Goal: Information Seeking & Learning: Learn about a topic

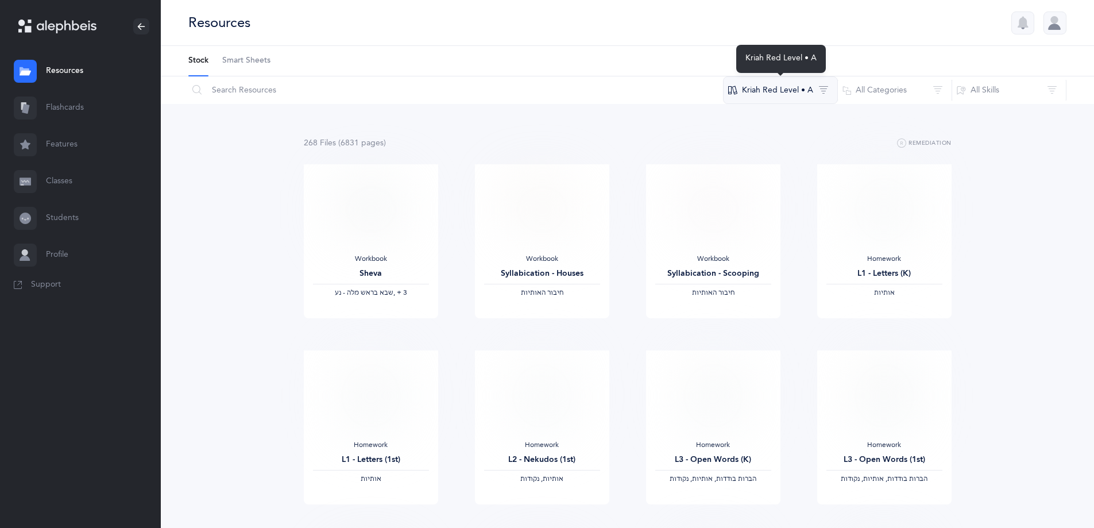
click at [773, 88] on button "Kriah Red Level • A" at bounding box center [780, 90] width 115 height 28
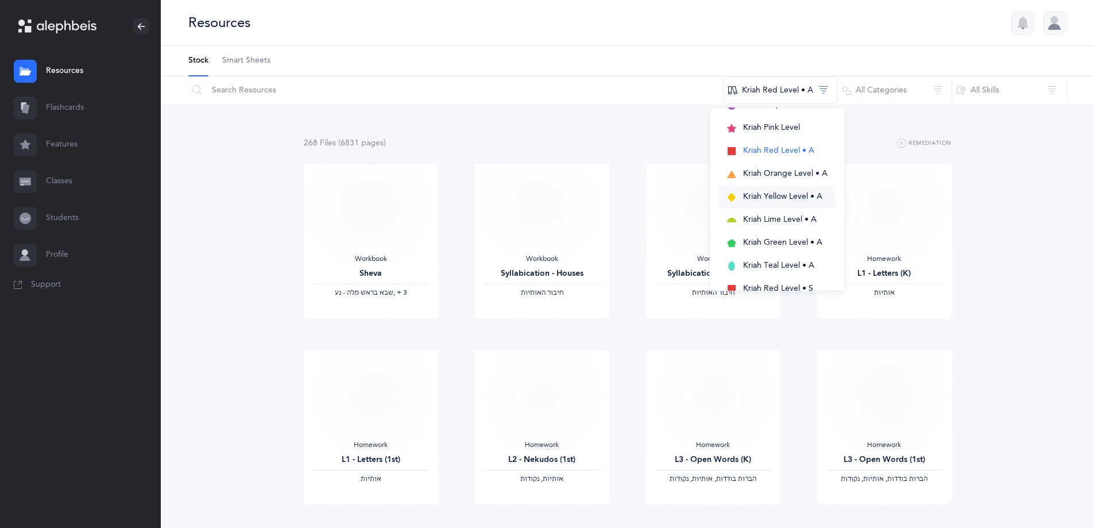
scroll to position [258, 0]
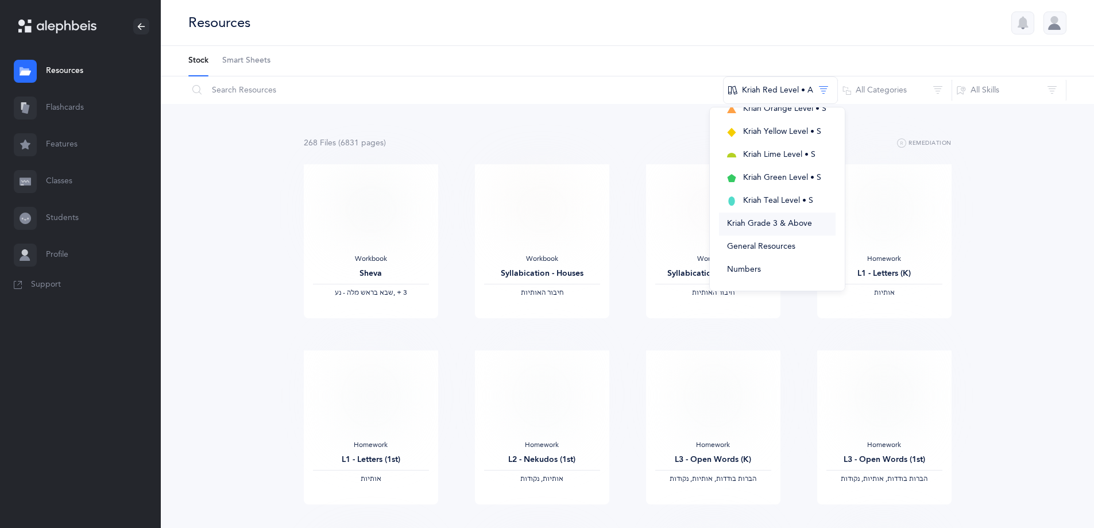
click at [774, 225] on span "Kriah Grade 3 & Above" at bounding box center [769, 223] width 85 height 9
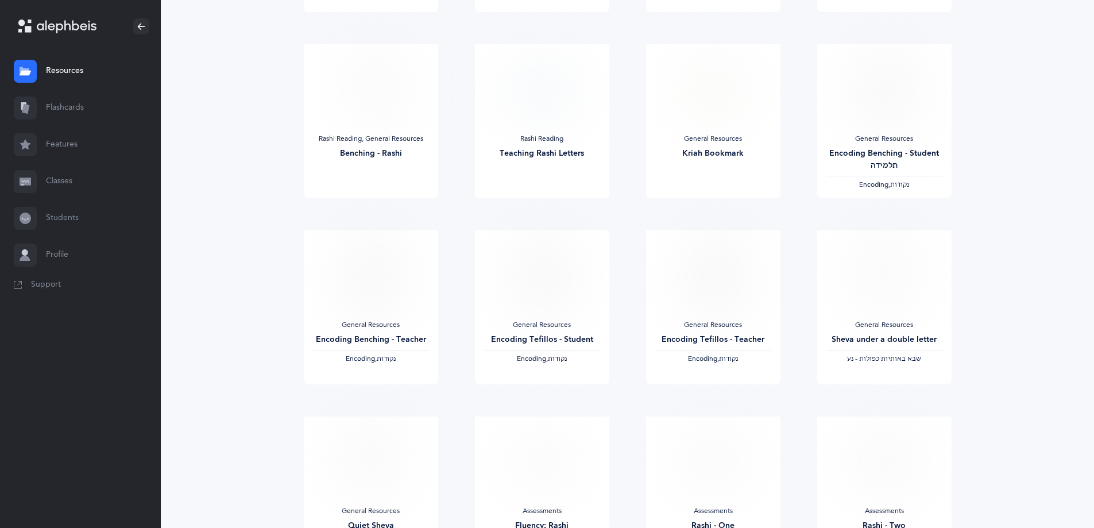
scroll to position [840, 0]
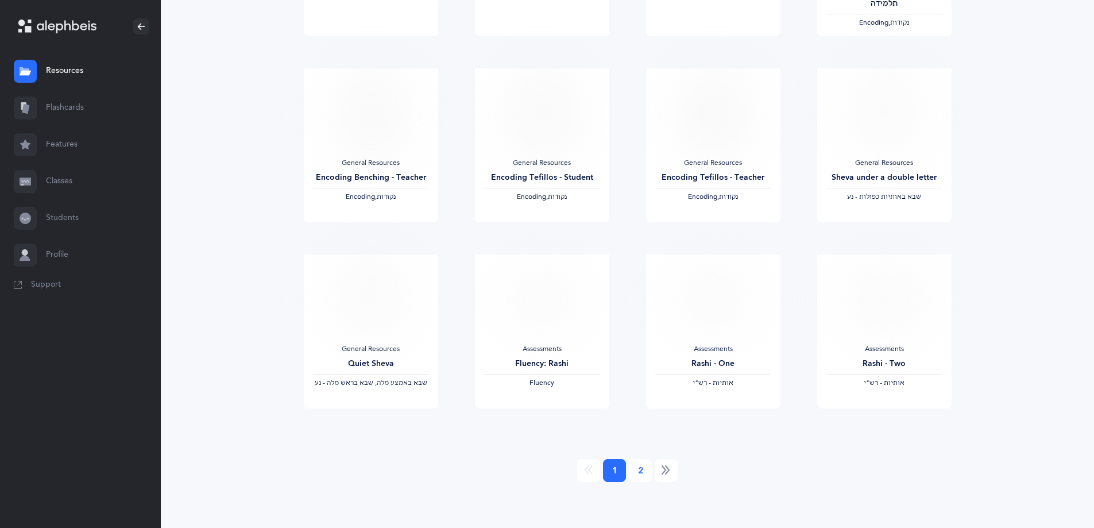
click at [639, 468] on link "2" at bounding box center [640, 470] width 23 height 23
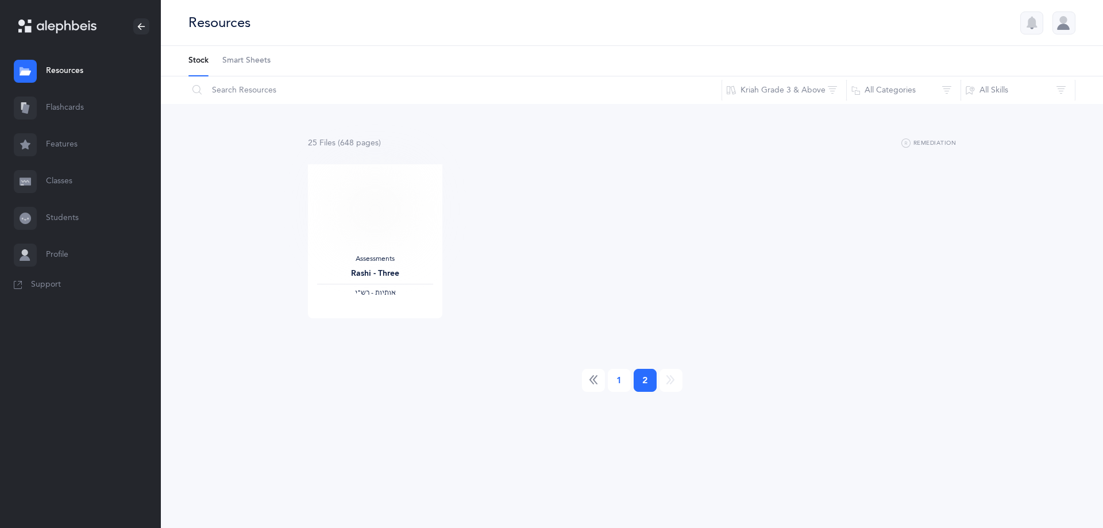
click at [618, 376] on link "1" at bounding box center [619, 380] width 23 height 23
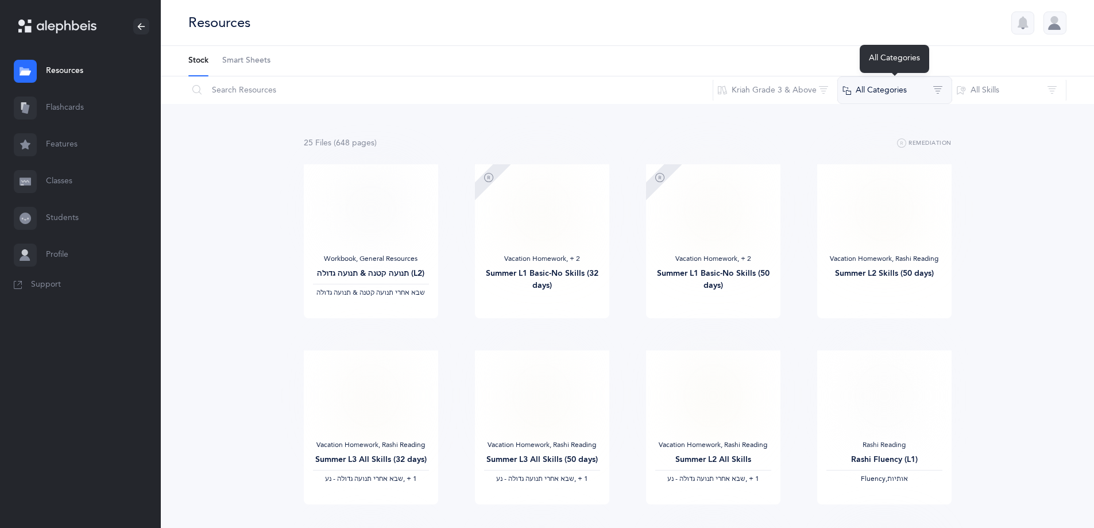
click at [902, 91] on button "All Categories" at bounding box center [894, 90] width 115 height 28
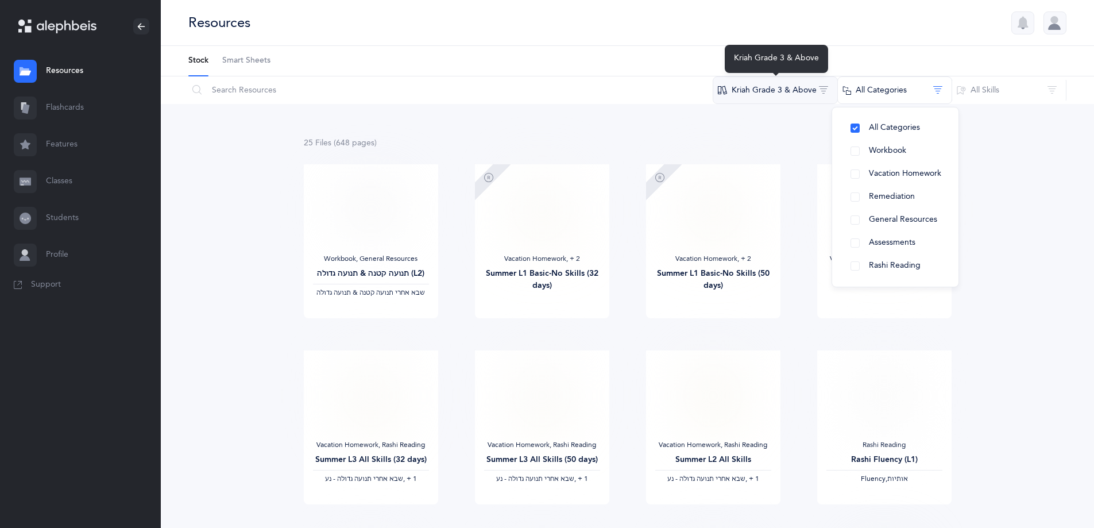
click at [778, 94] on button "Kriah Grade 3 & Above" at bounding box center [775, 90] width 125 height 28
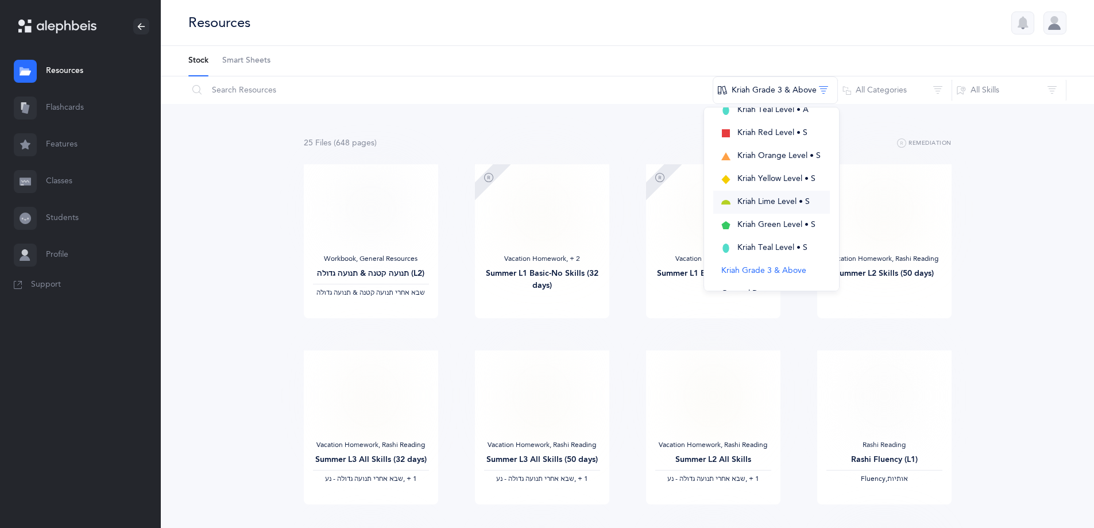
scroll to position [230, 0]
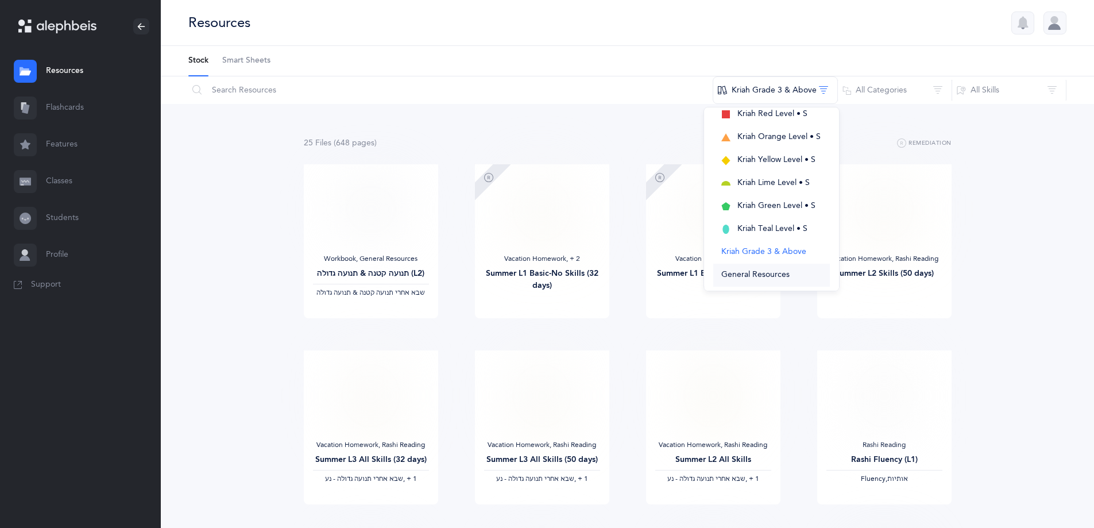
click at [773, 273] on span "General Resources" at bounding box center [755, 274] width 68 height 9
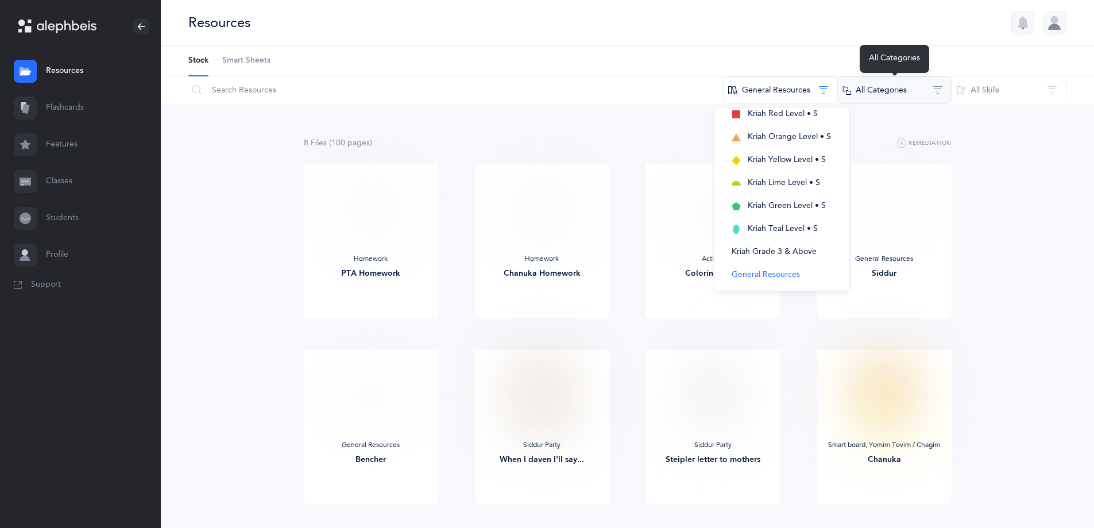
click at [878, 96] on button "All Categories" at bounding box center [894, 90] width 115 height 28
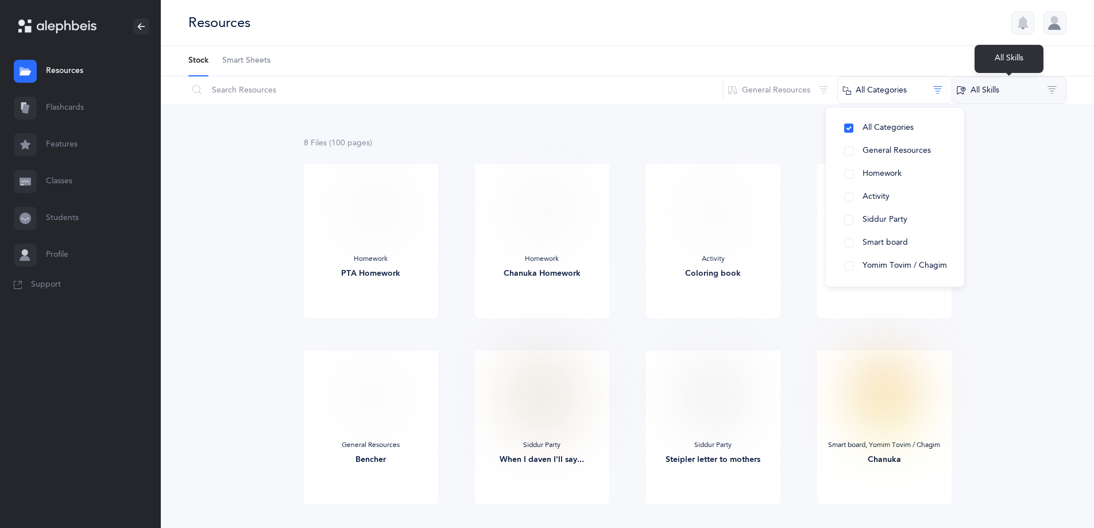
click at [988, 96] on button "All Skills" at bounding box center [1009, 90] width 115 height 28
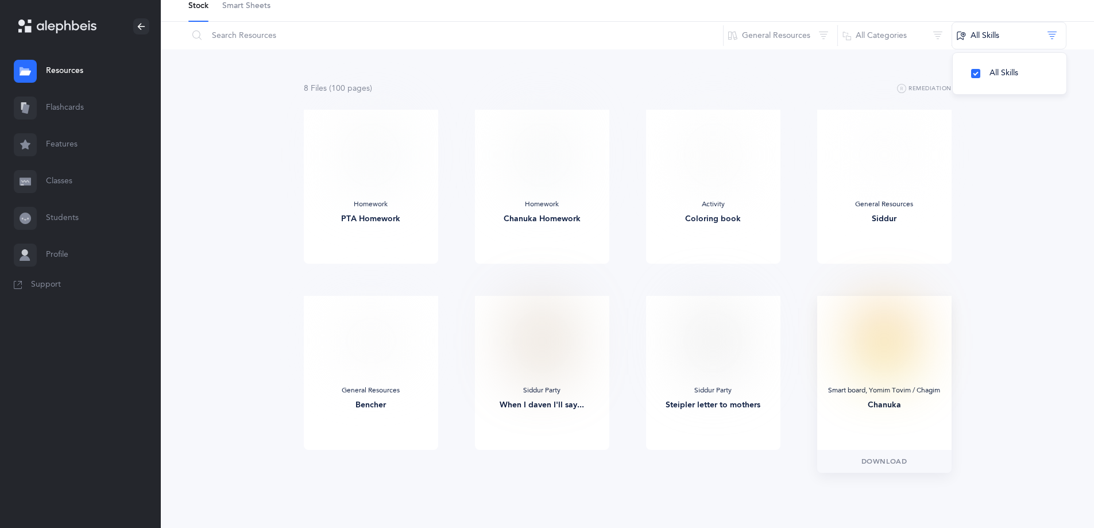
scroll to position [0, 0]
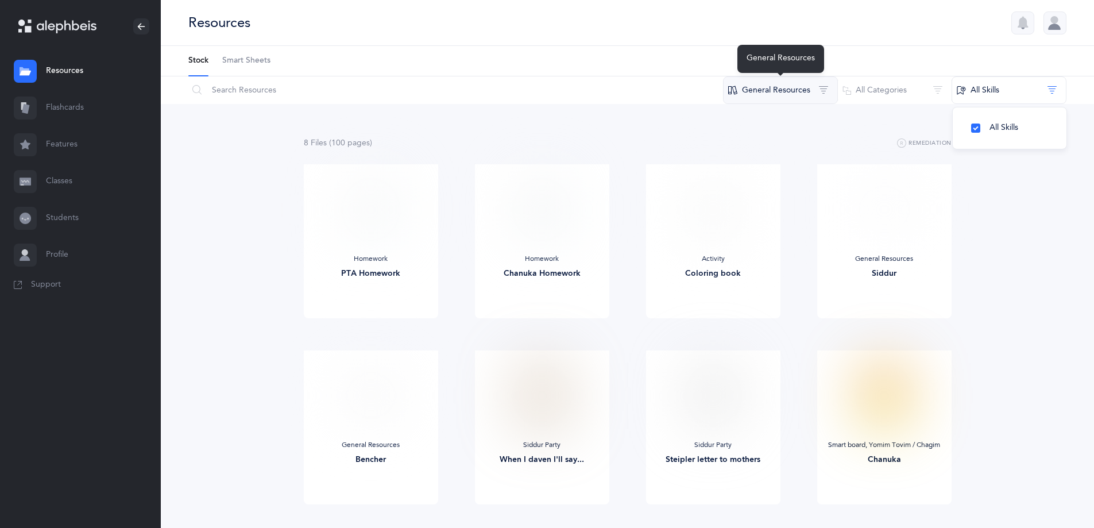
click at [754, 91] on button "General Resources" at bounding box center [780, 90] width 115 height 28
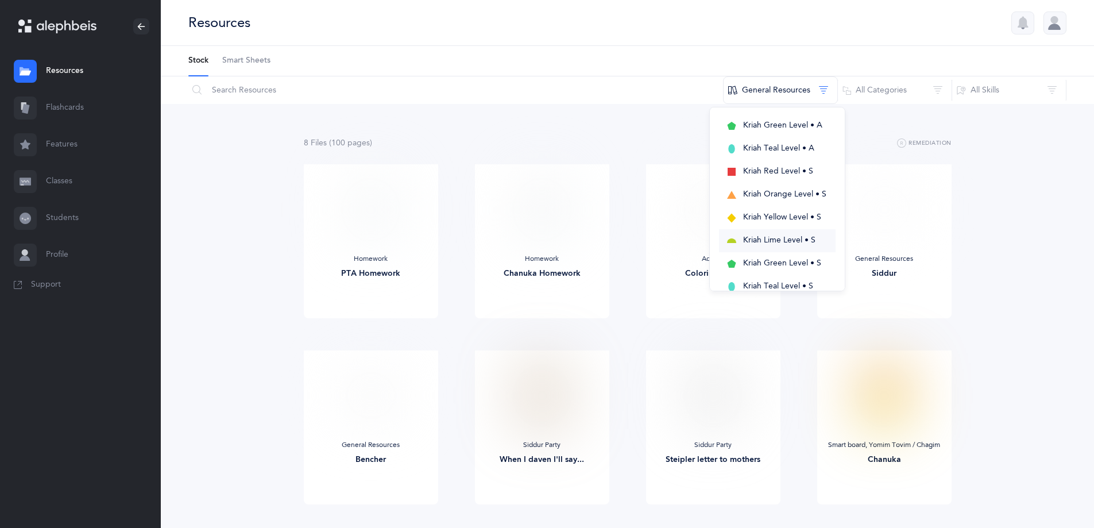
scroll to position [230, 0]
click at [777, 227] on span "Kriah Teal Level • S" at bounding box center [778, 228] width 70 height 9
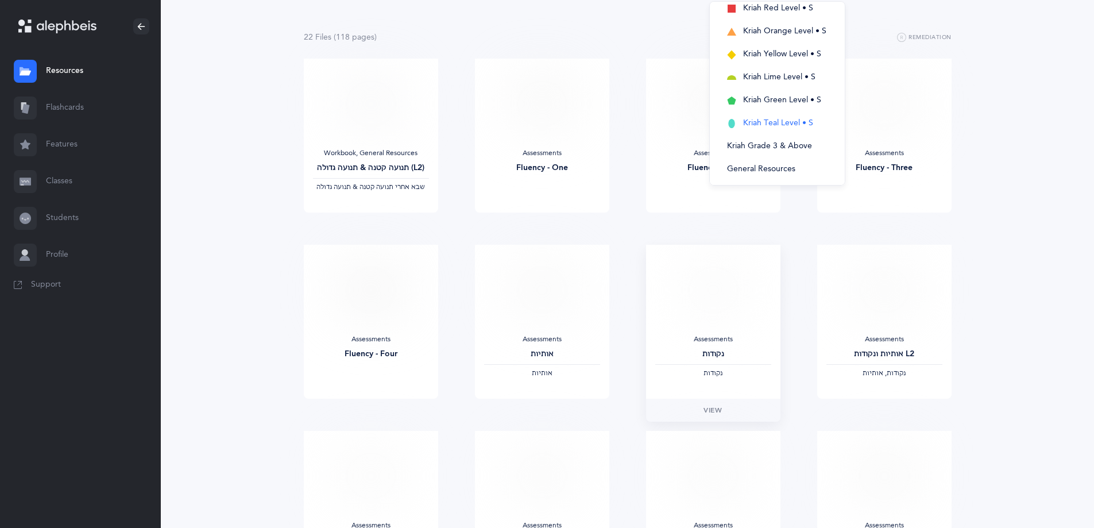
scroll to position [0, 0]
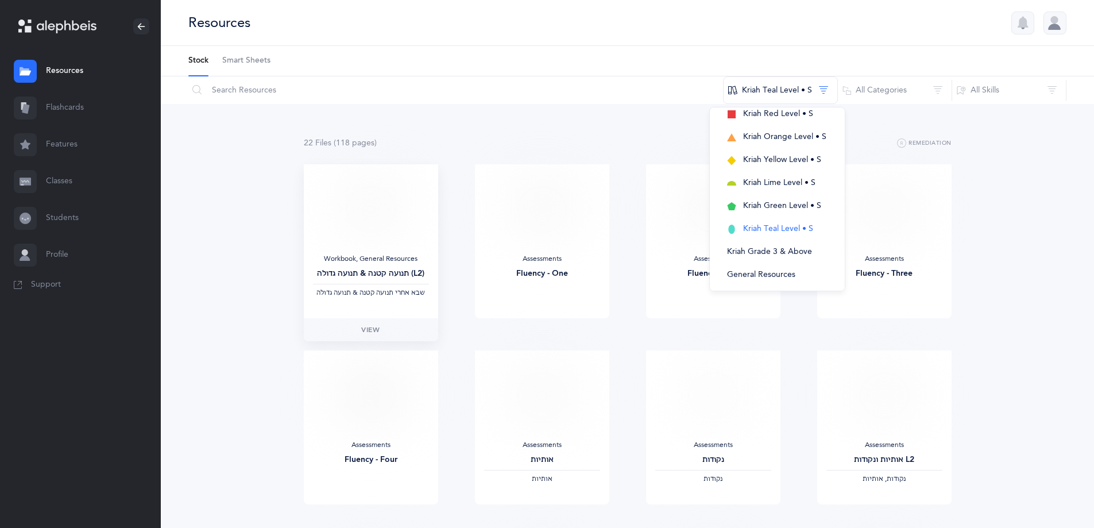
click at [380, 290] on span "‫שבא אחרי תנועה קטנה & תנועה גדולה‬" at bounding box center [370, 292] width 109 height 8
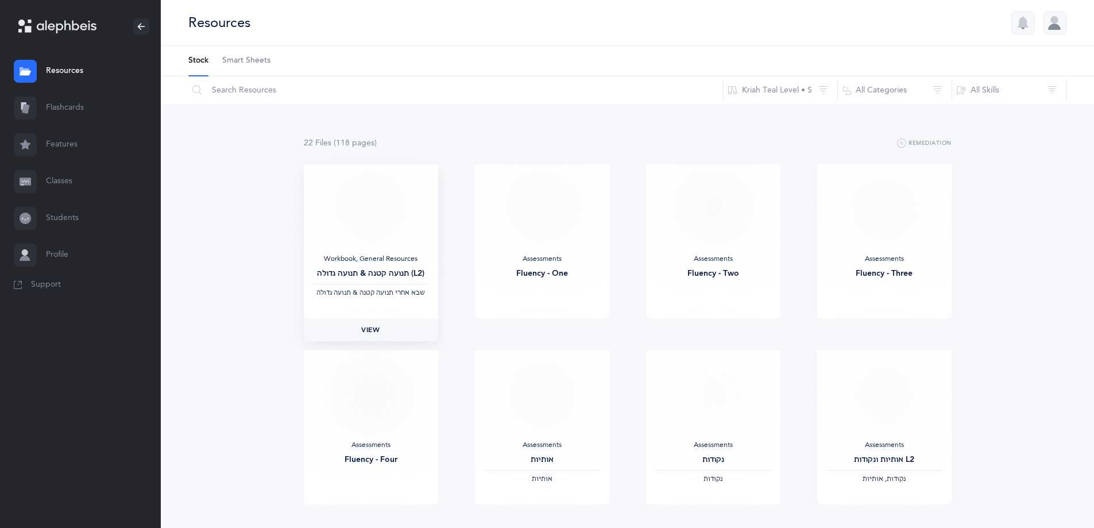
click at [368, 328] on span "View" at bounding box center [370, 330] width 18 height 10
click at [58, 66] on link "Resources" at bounding box center [80, 71] width 161 height 37
click at [760, 86] on button "Kriah Teal Level • S" at bounding box center [780, 90] width 115 height 28
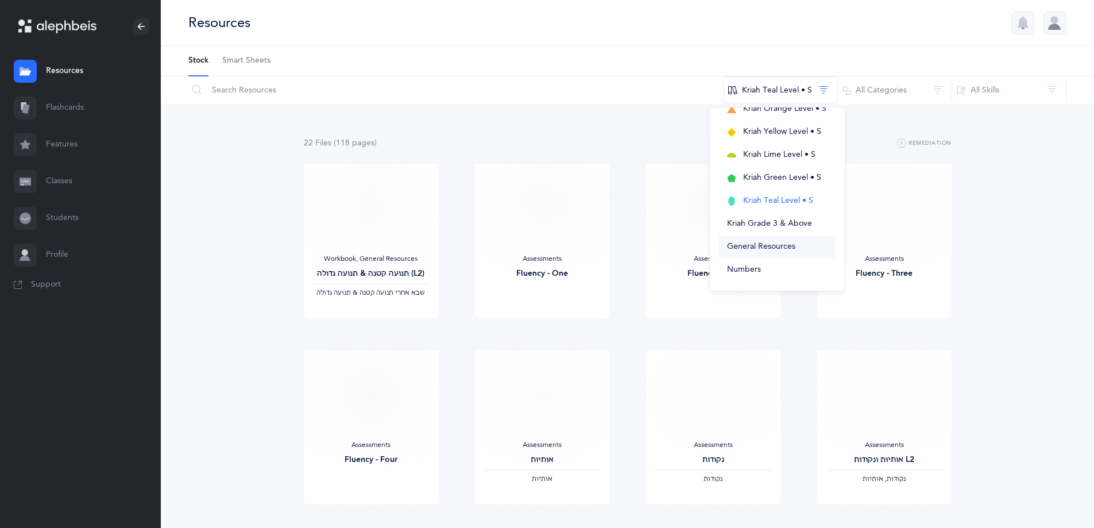
click at [785, 247] on span "General Resources" at bounding box center [761, 246] width 68 height 9
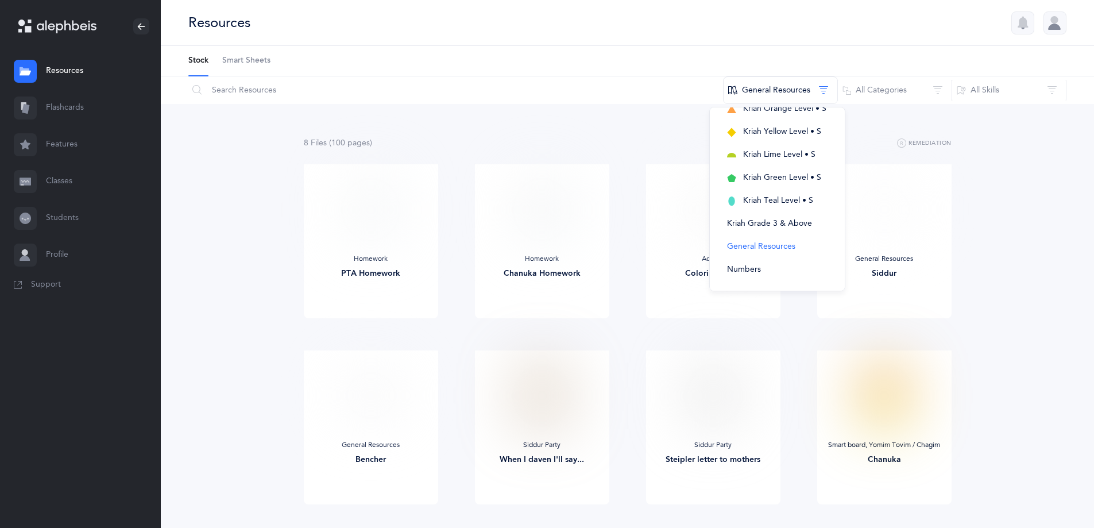
click at [252, 53] on link "Smart Sheets" at bounding box center [246, 61] width 48 height 30
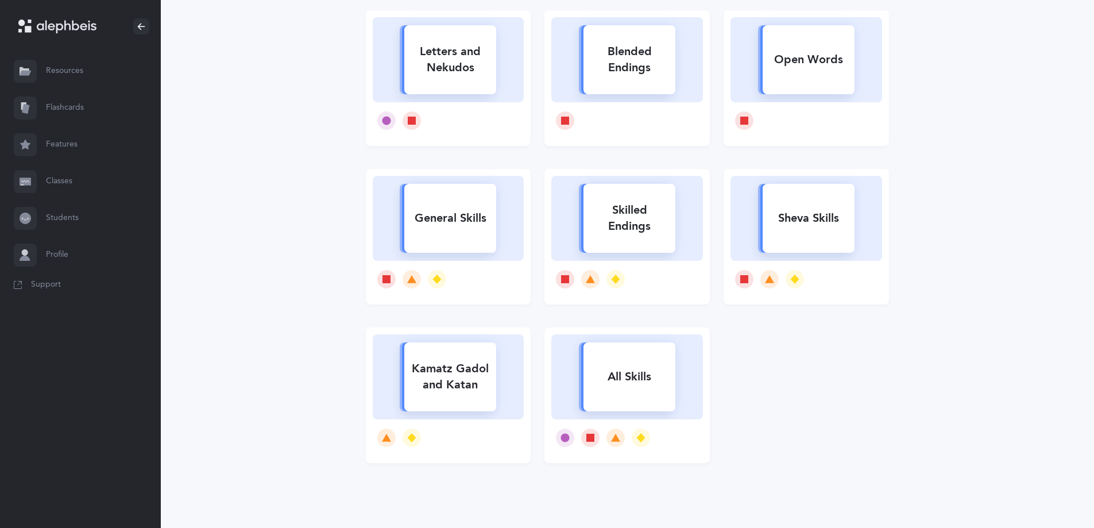
scroll to position [172, 0]
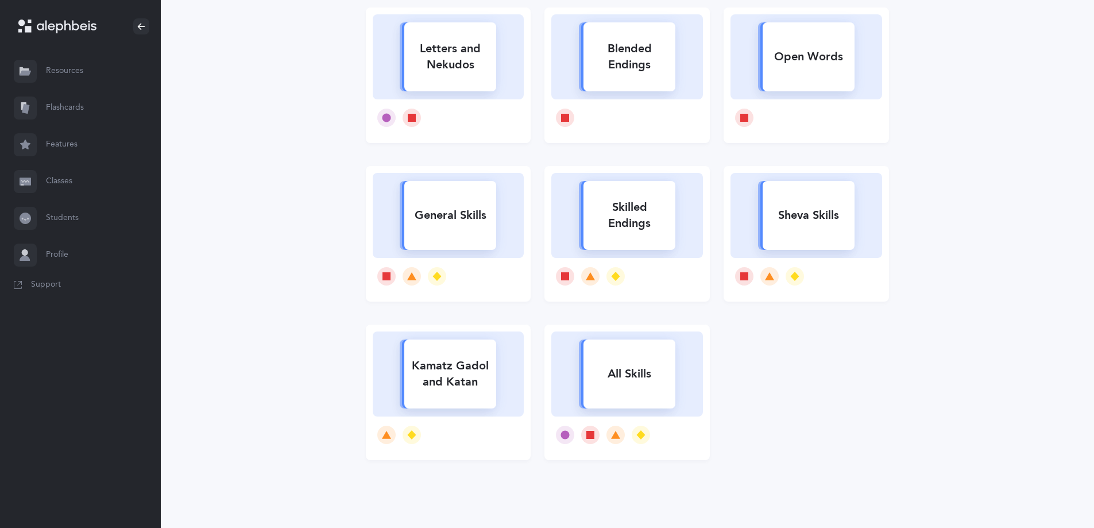
click at [642, 370] on div "All Skills" at bounding box center [630, 374] width 92 height 30
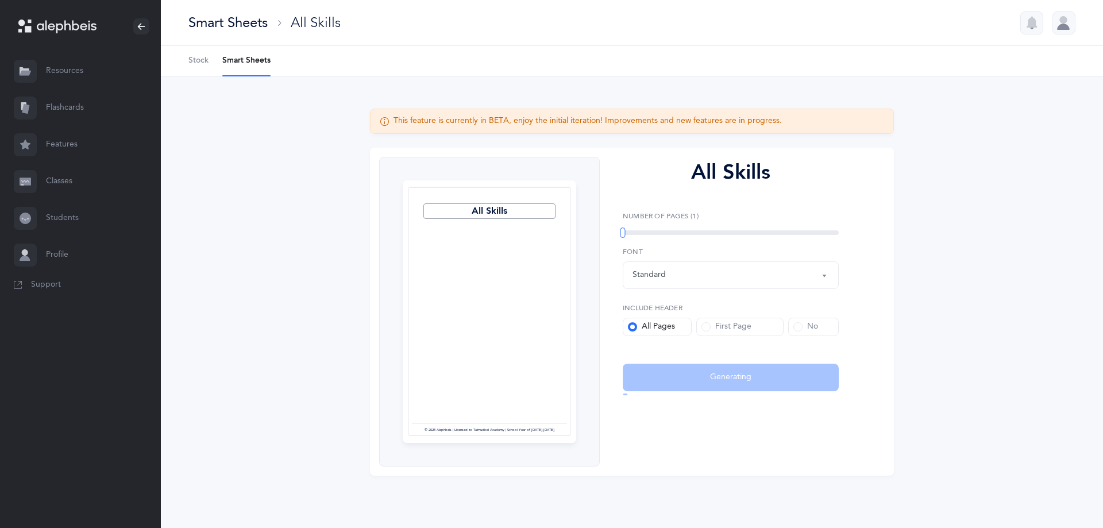
select select
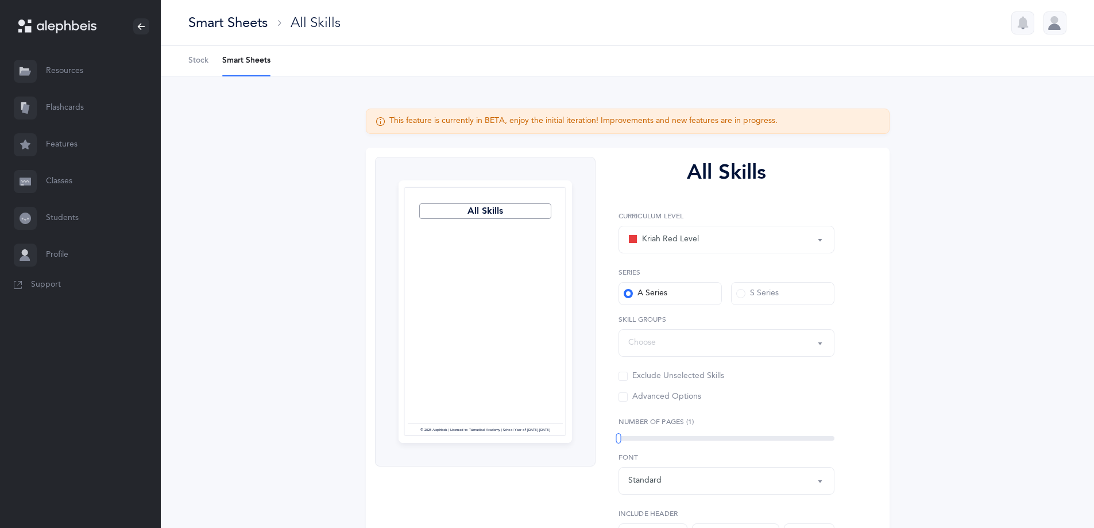
click at [732, 346] on div "Choose" at bounding box center [726, 343] width 196 height 20
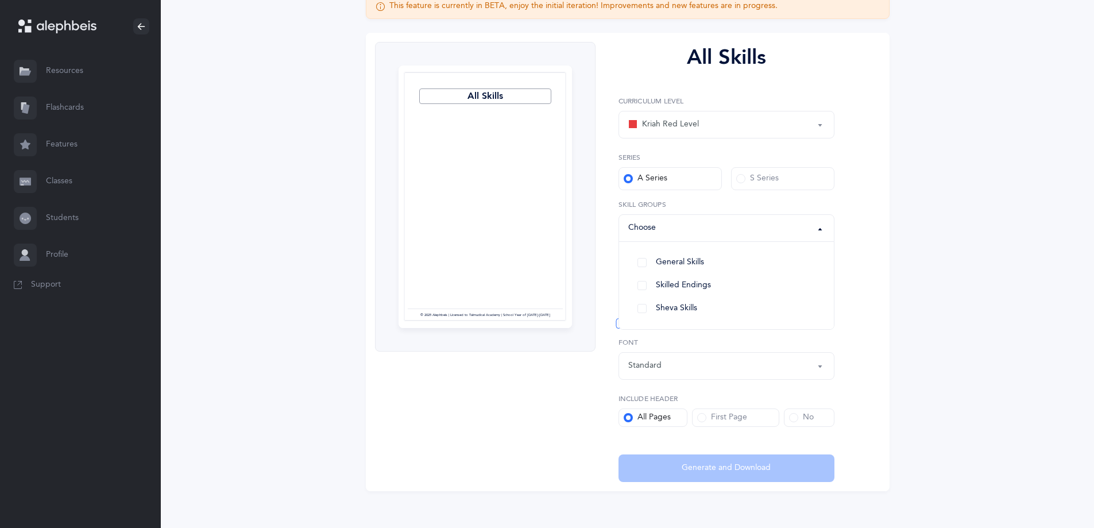
scroll to position [124, 0]
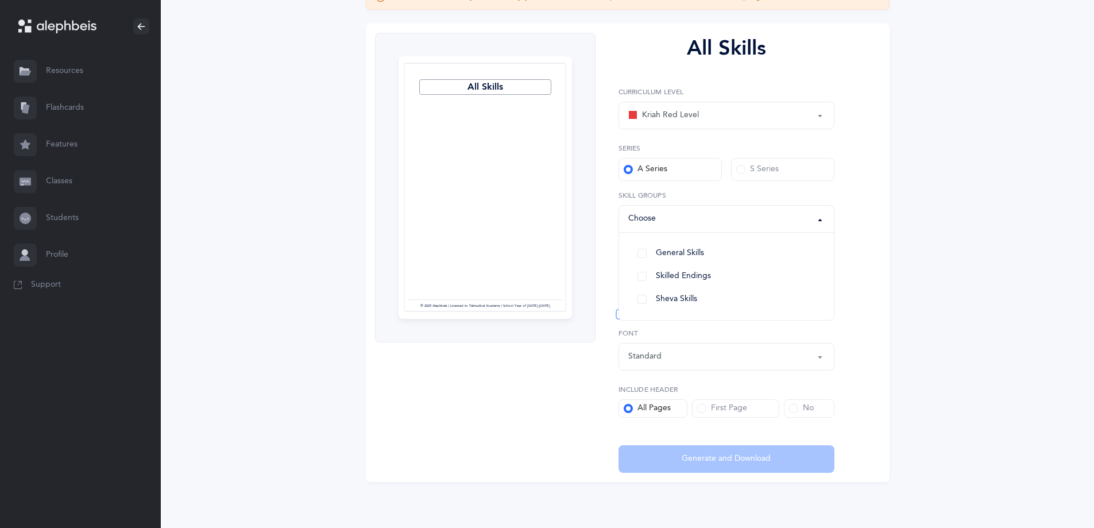
click at [52, 63] on link "Resources" at bounding box center [80, 71] width 161 height 37
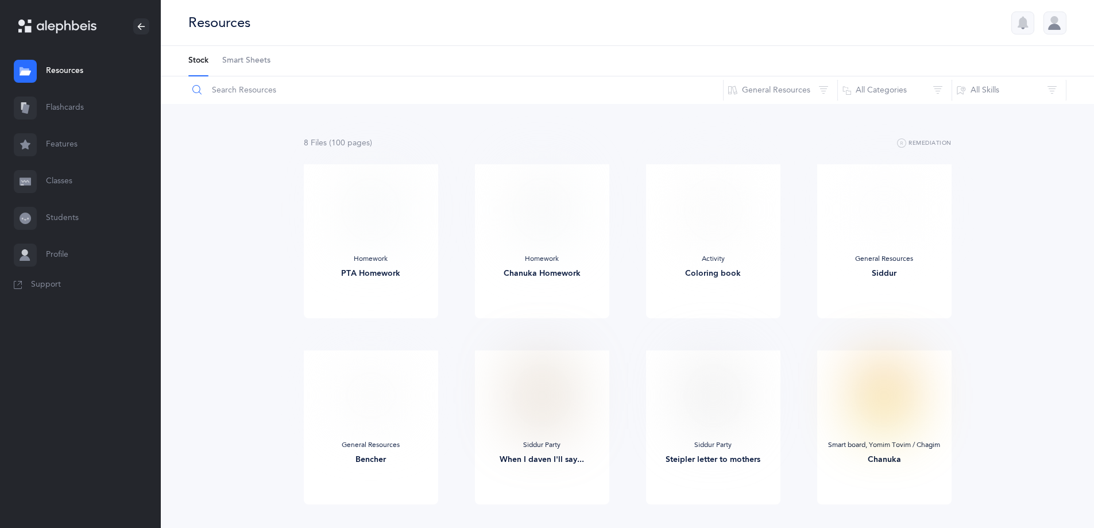
click at [251, 95] on input "text" at bounding box center [456, 90] width 536 height 28
type input "fluency"
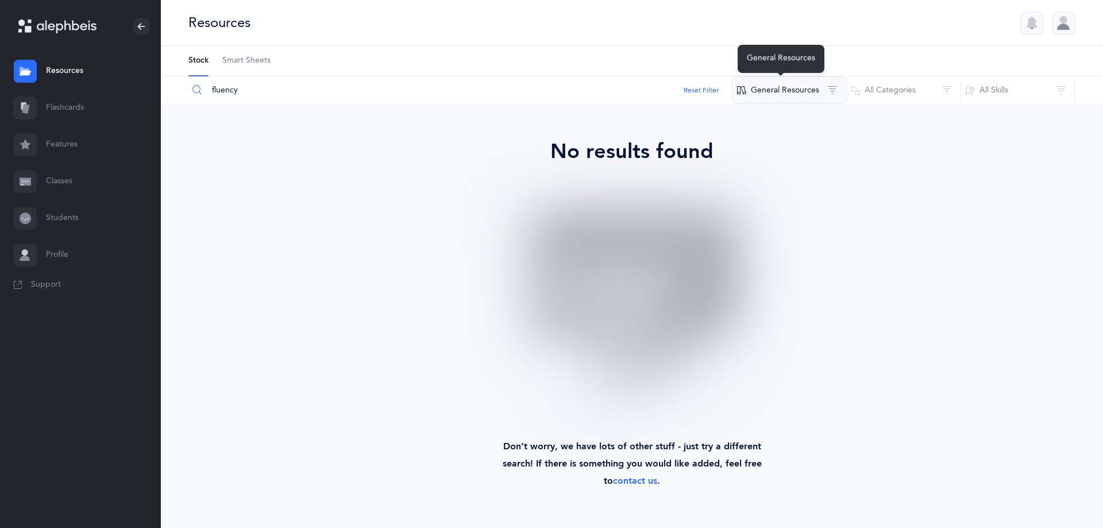
click at [810, 96] on button "General Resources" at bounding box center [789, 90] width 115 height 28
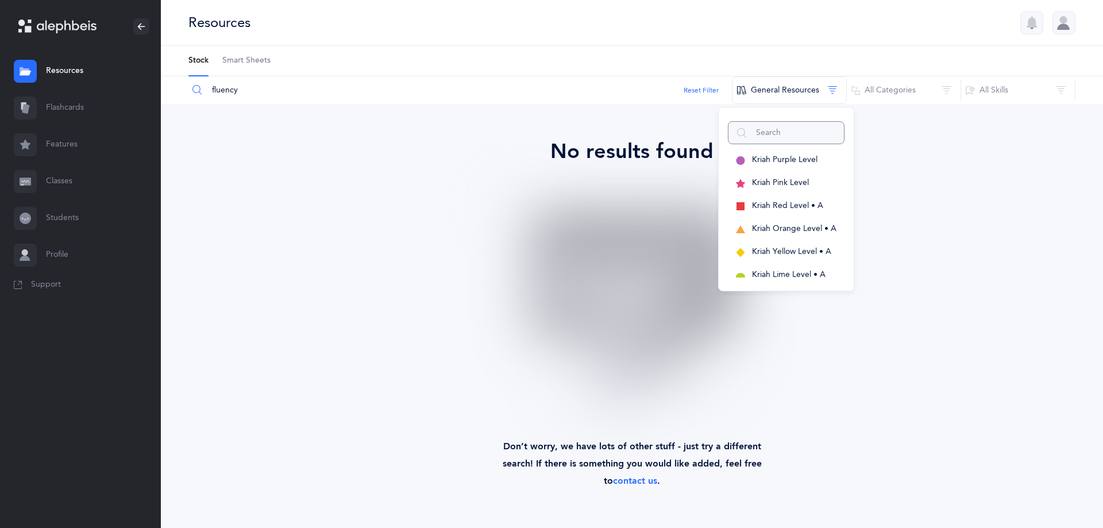
click at [798, 129] on input "text" at bounding box center [786, 132] width 117 height 23
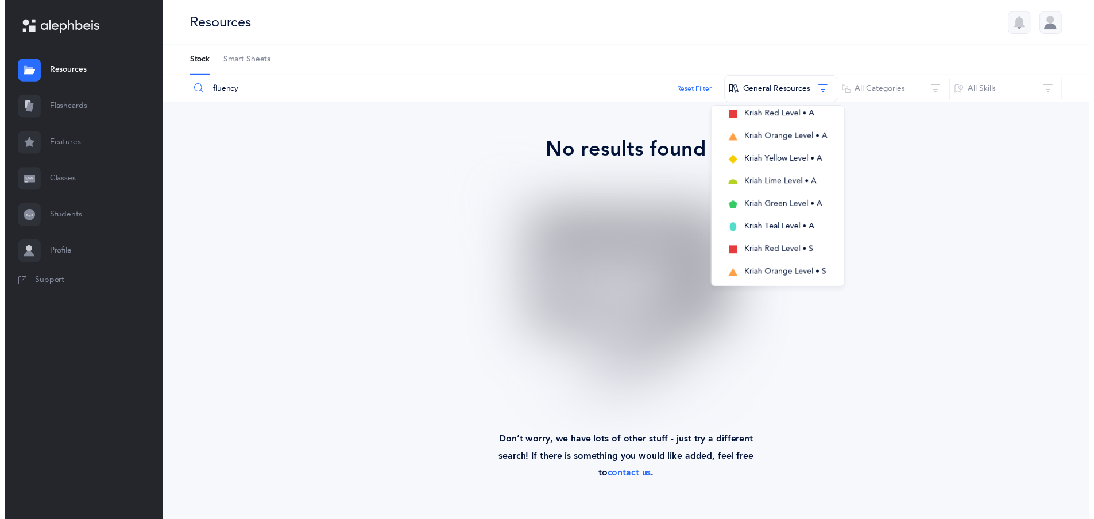
scroll to position [258, 0]
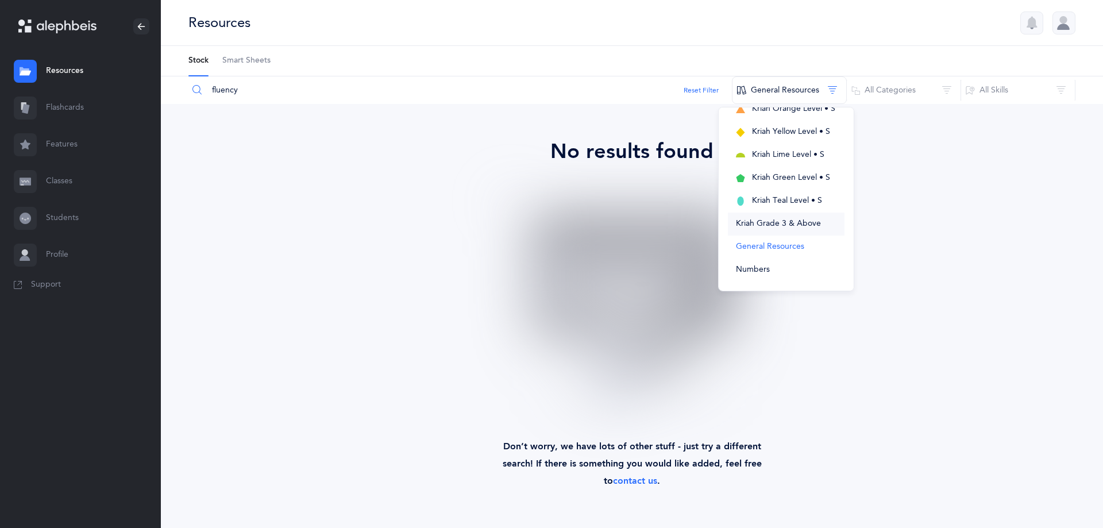
click at [810, 225] on span "Kriah Grade 3 & Above" at bounding box center [778, 223] width 85 height 9
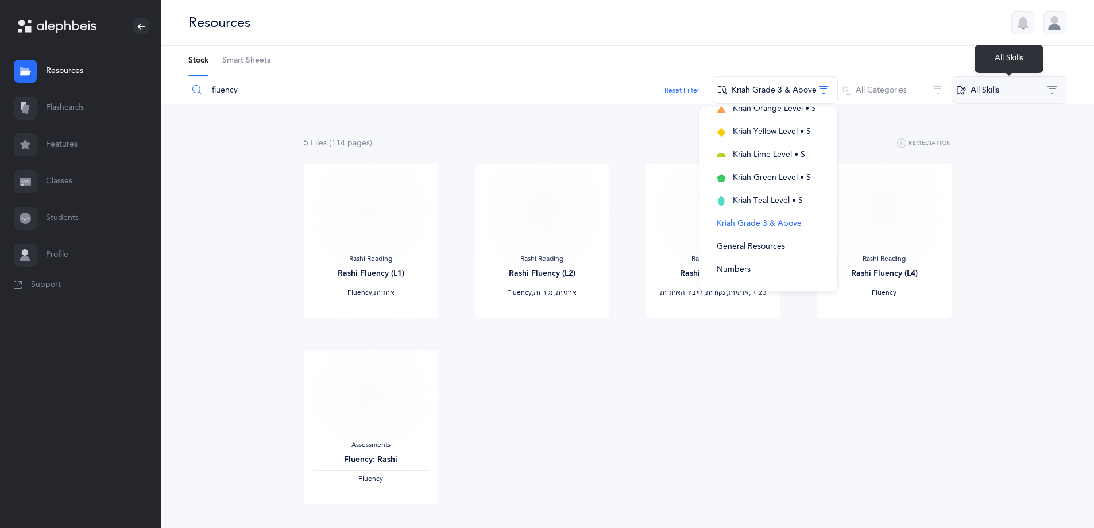
click at [979, 91] on button "All Skills" at bounding box center [1009, 90] width 115 height 28
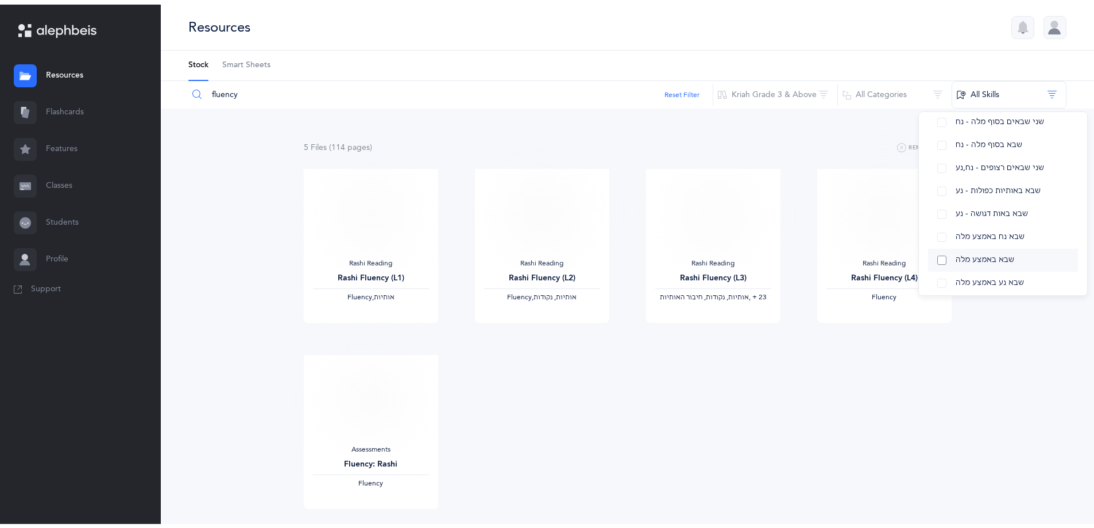
scroll to position [488, 0]
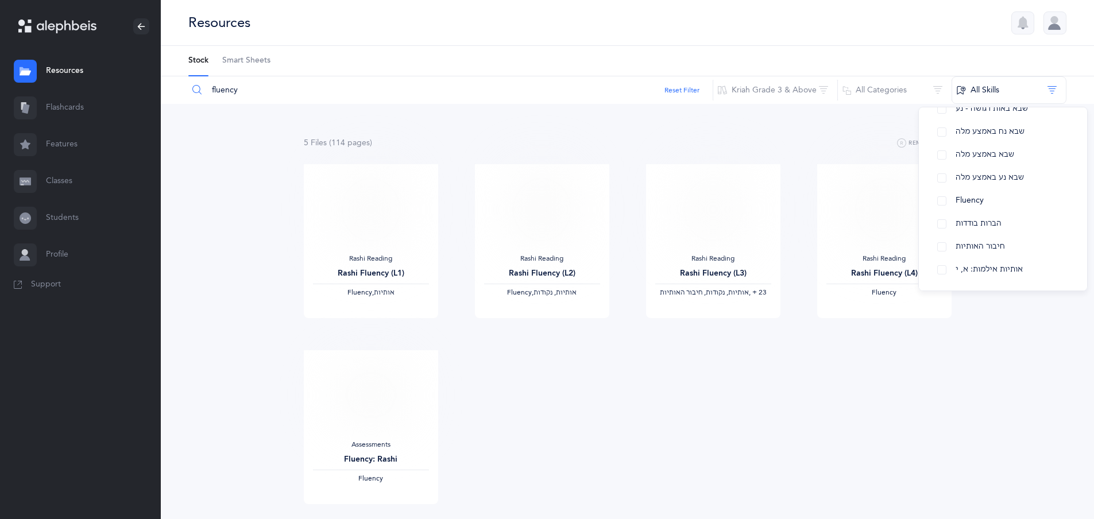
click at [767, 146] on div "5 File s (114 page s ) Remediation" at bounding box center [628, 143] width 648 height 14
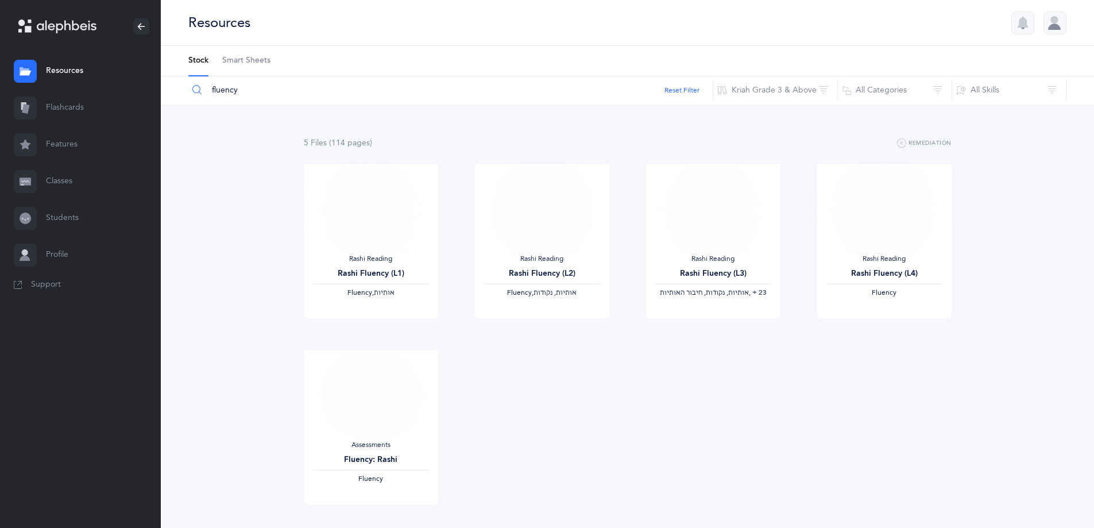
click at [56, 142] on link "Features" at bounding box center [80, 144] width 161 height 37
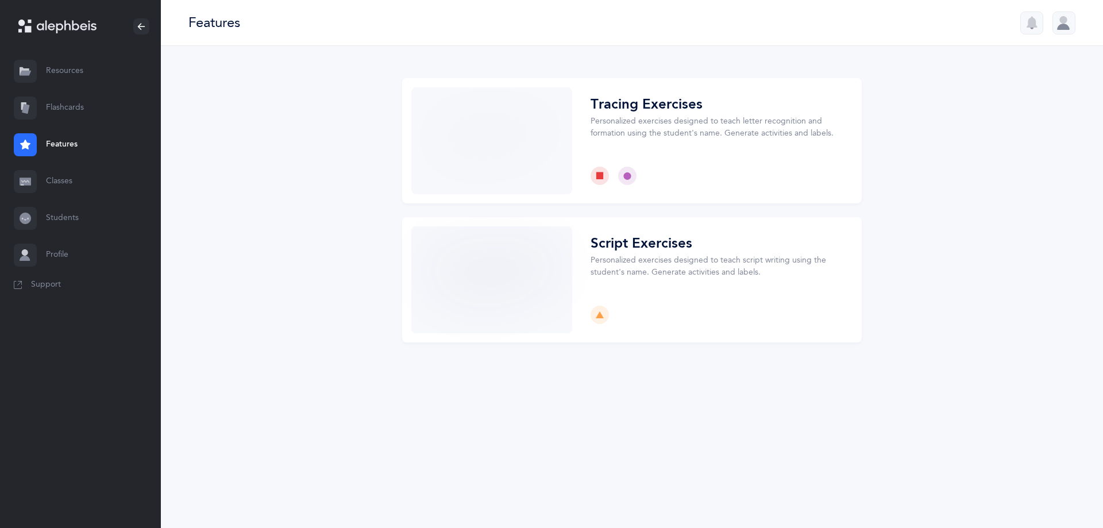
click at [70, 111] on link "Flashcards" at bounding box center [80, 108] width 161 height 37
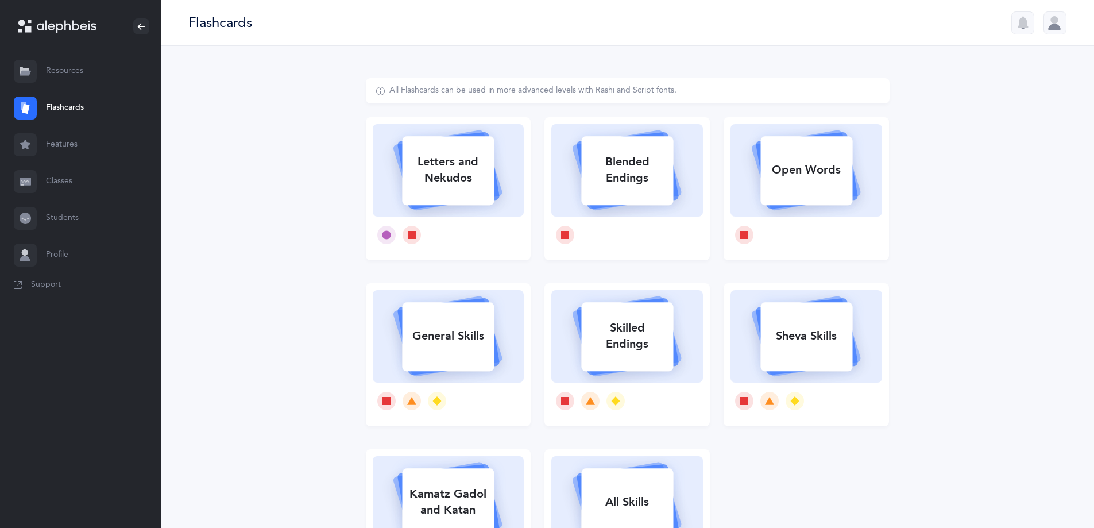
click at [75, 71] on link "Resources" at bounding box center [80, 71] width 161 height 37
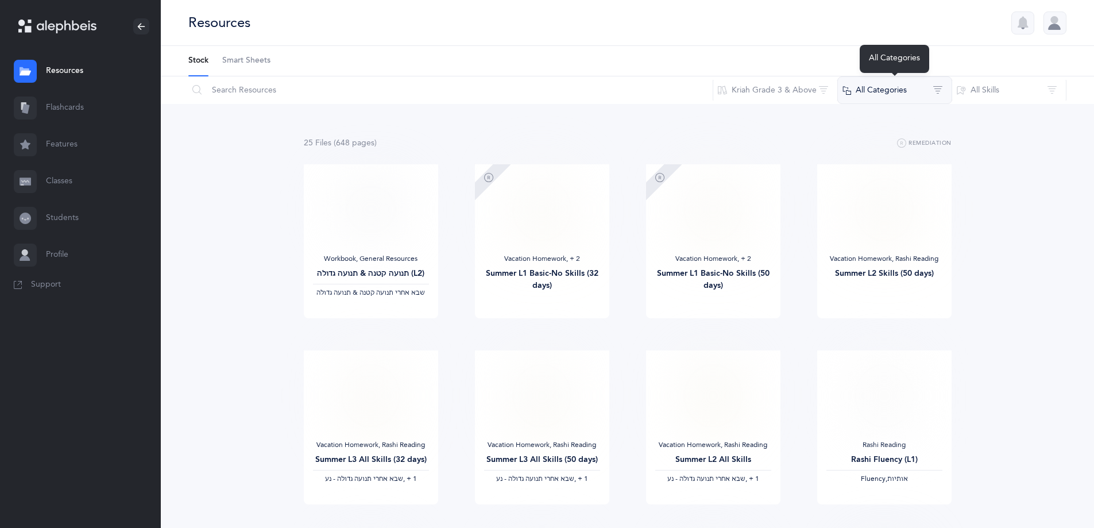
click at [861, 95] on button "All Categories" at bounding box center [894, 90] width 115 height 28
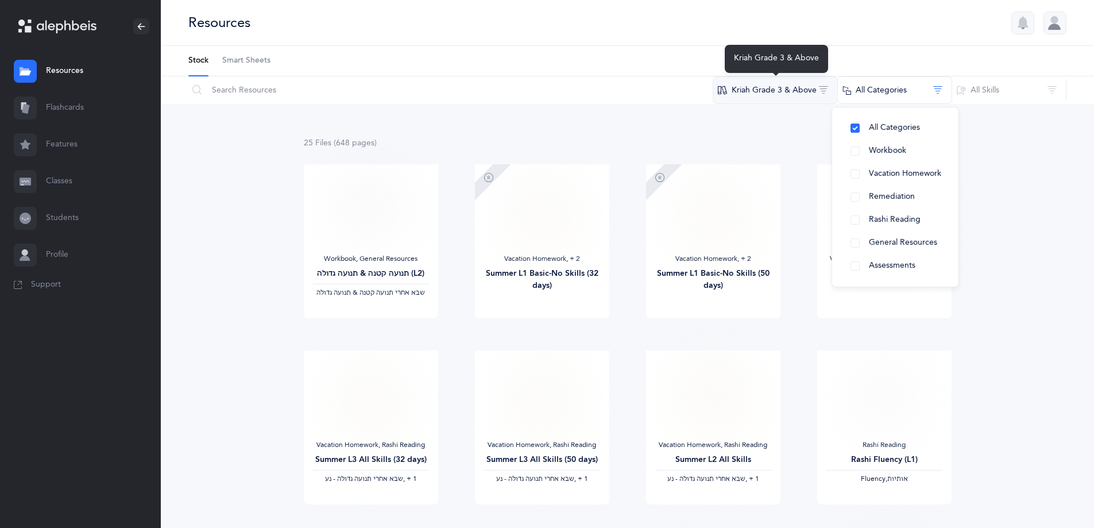
click at [750, 90] on button "Kriah Grade 3 & Above" at bounding box center [775, 90] width 125 height 28
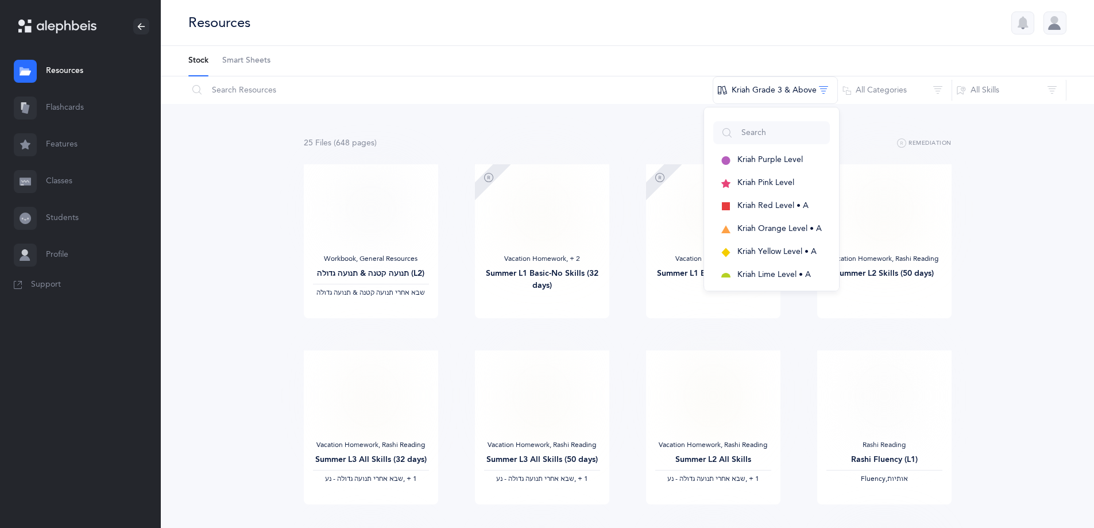
click at [65, 214] on link "Students" at bounding box center [80, 218] width 161 height 37
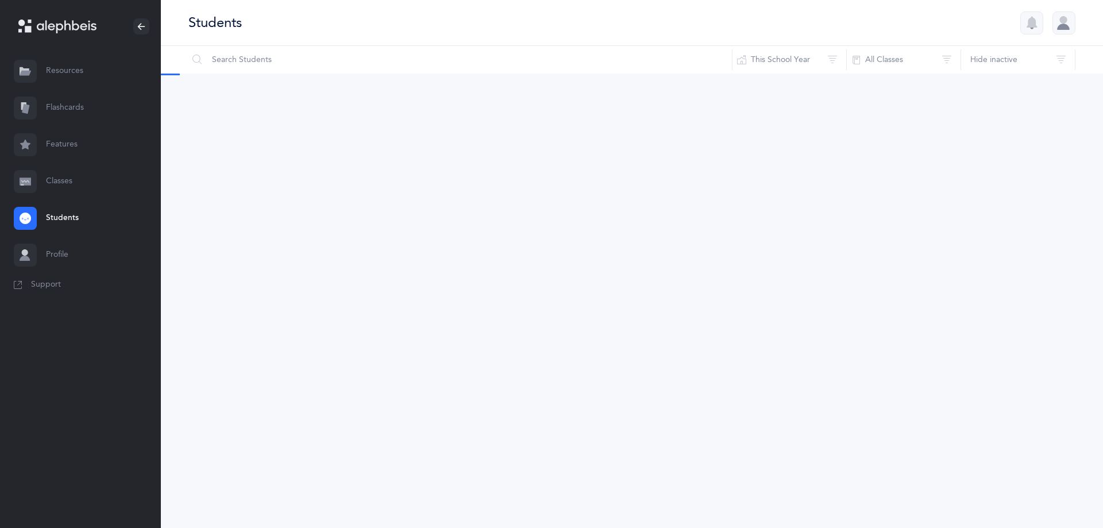
click at [60, 188] on link "Classes" at bounding box center [80, 181] width 161 height 37
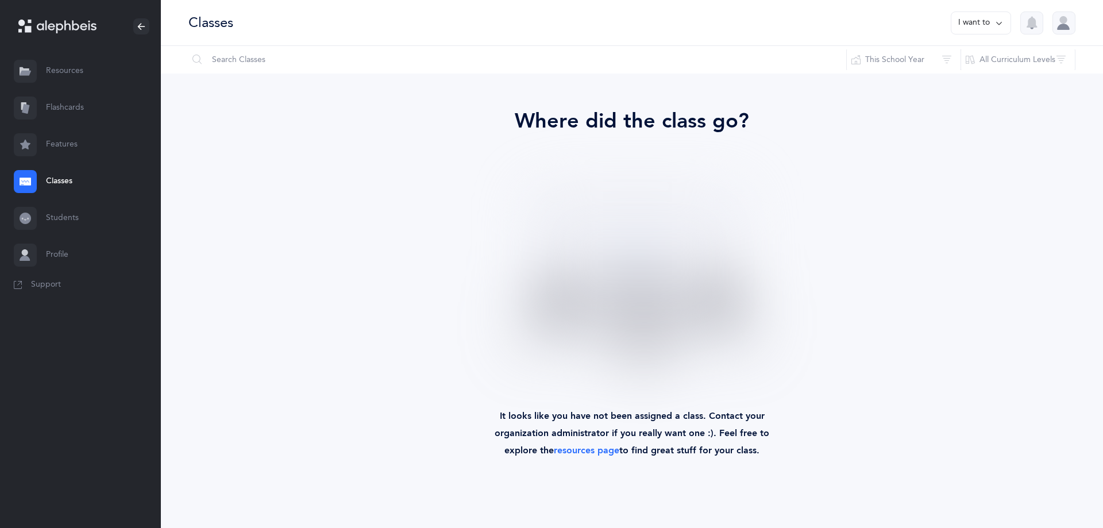
click at [70, 77] on link "Resources" at bounding box center [80, 71] width 161 height 37
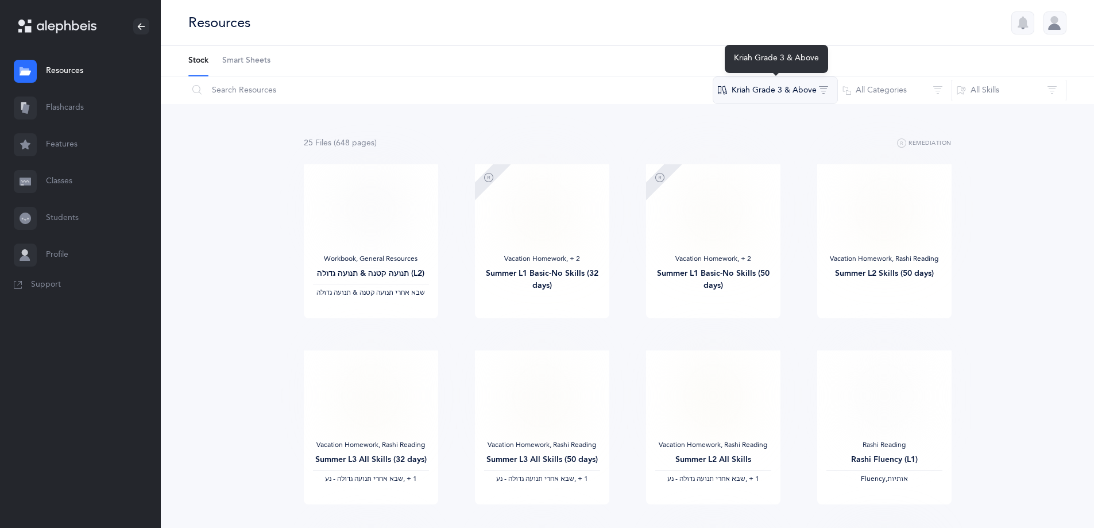
click at [785, 90] on button "Kriah Grade 3 & Above" at bounding box center [775, 90] width 125 height 28
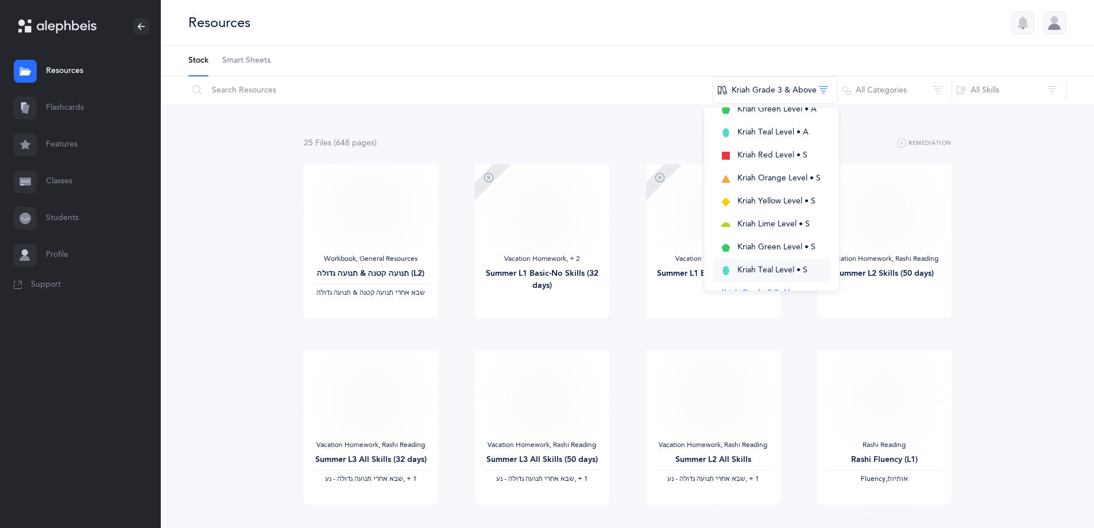
scroll to position [258, 0]
click at [772, 250] on span "General Resources" at bounding box center [755, 246] width 68 height 9
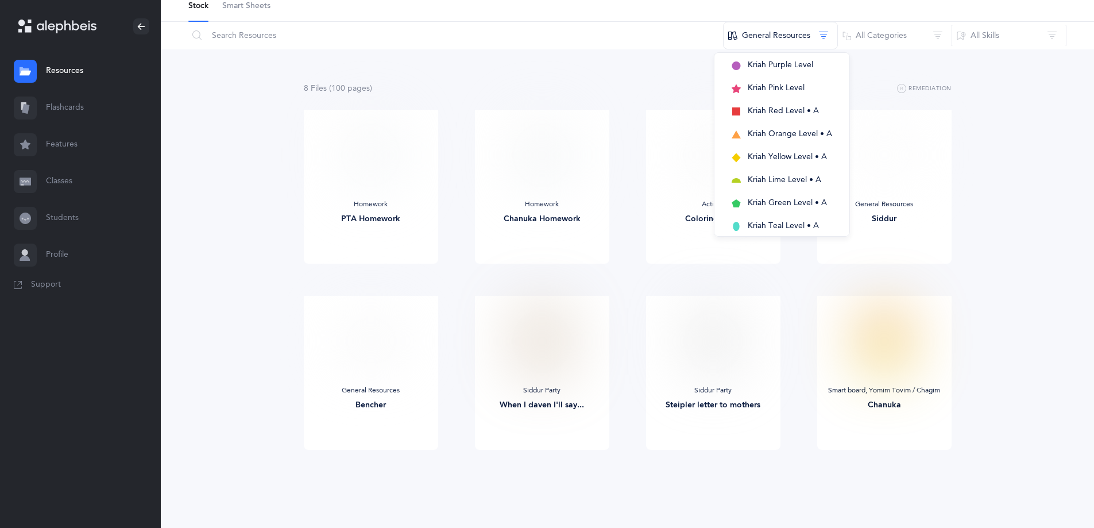
scroll to position [57, 0]
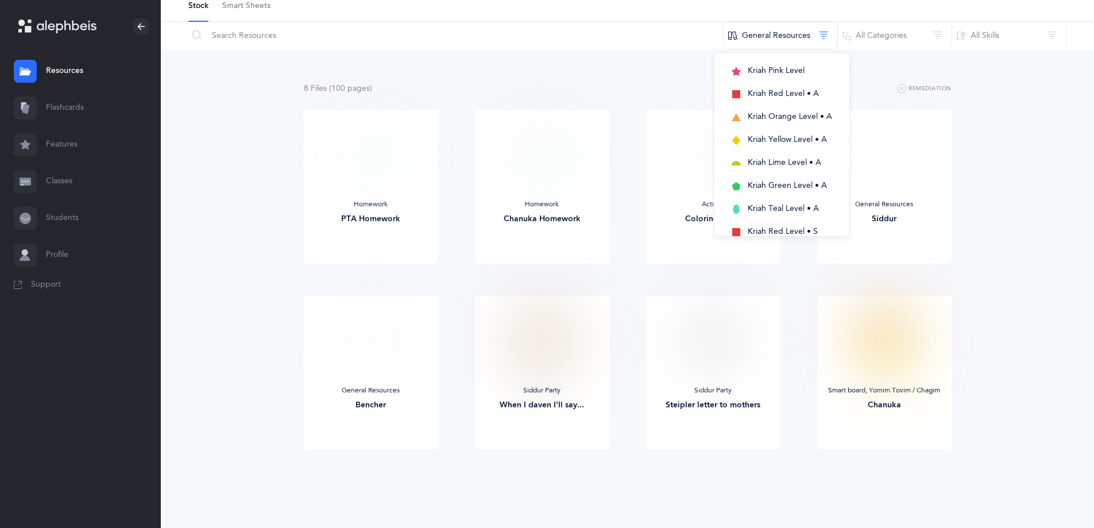
click at [1024, 172] on div "8 File s (100 page s ) Remediation Homework PTA Homework View Homework Chanuka …" at bounding box center [627, 288] width 933 height 478
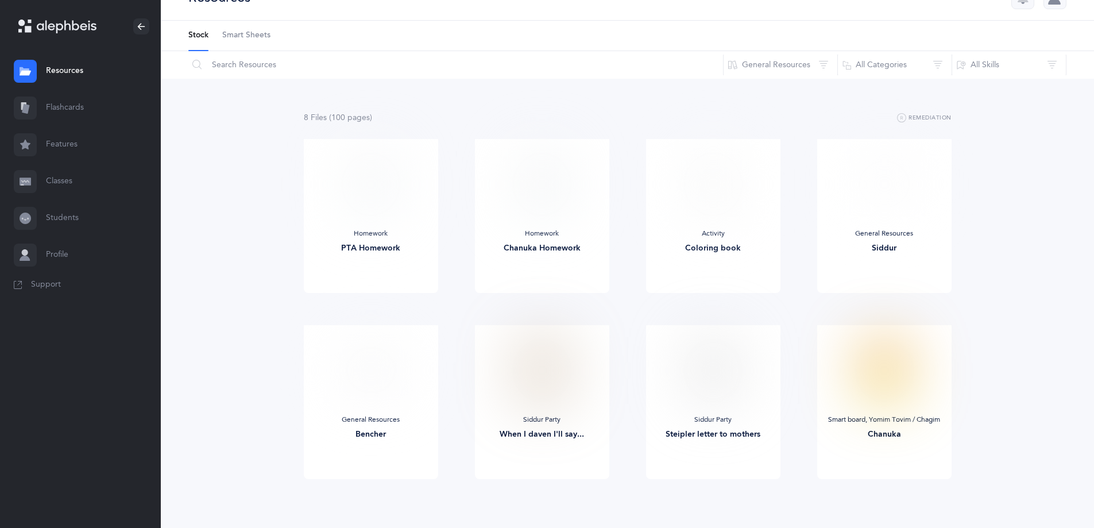
scroll to position [0, 0]
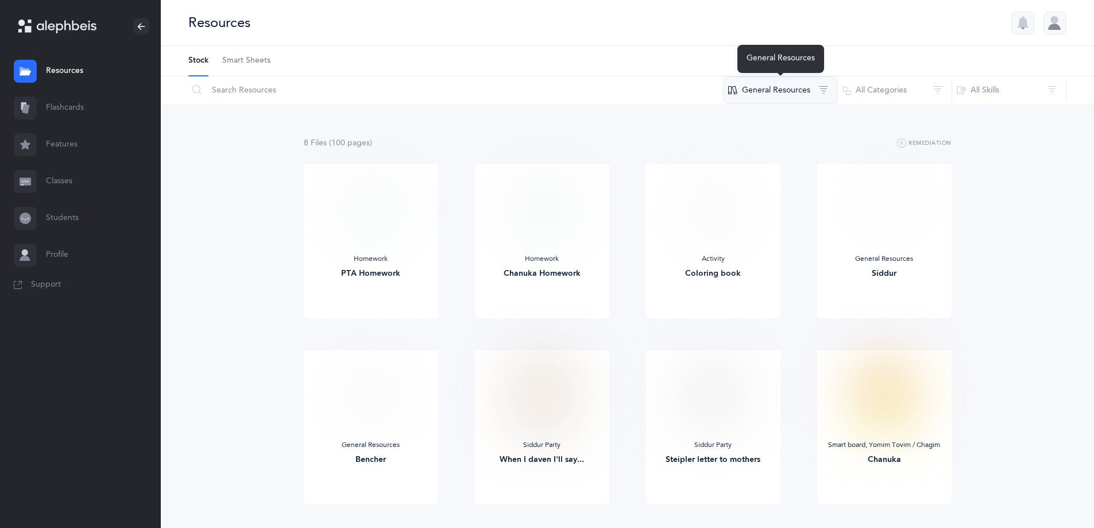
click at [798, 97] on button "General Resources" at bounding box center [780, 90] width 115 height 28
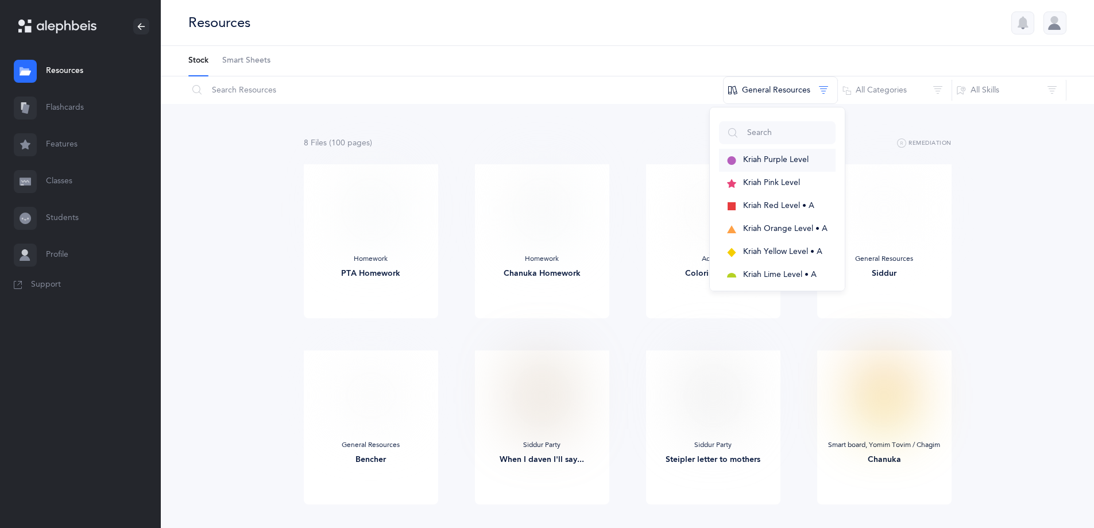
click at [755, 156] on span "Kriah Purple Level" at bounding box center [775, 159] width 65 height 9
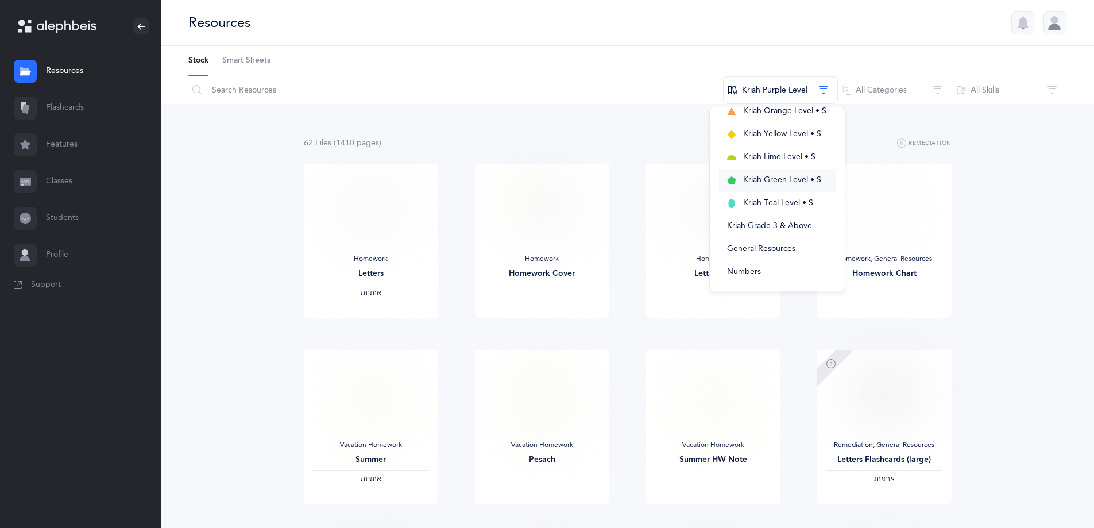
scroll to position [258, 0]
click at [755, 207] on button "Kriah Teal Level • S" at bounding box center [777, 201] width 117 height 23
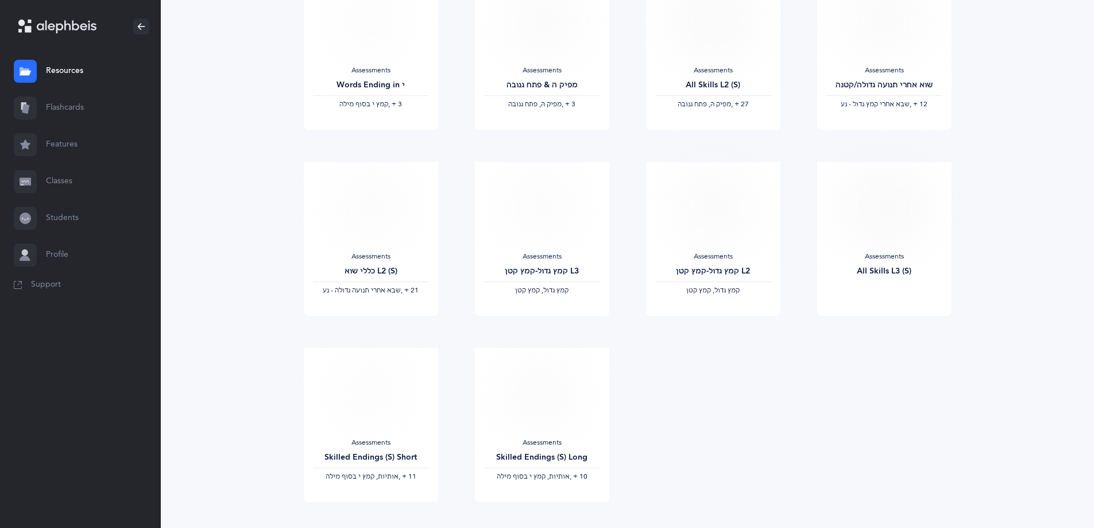
scroll to position [799, 0]
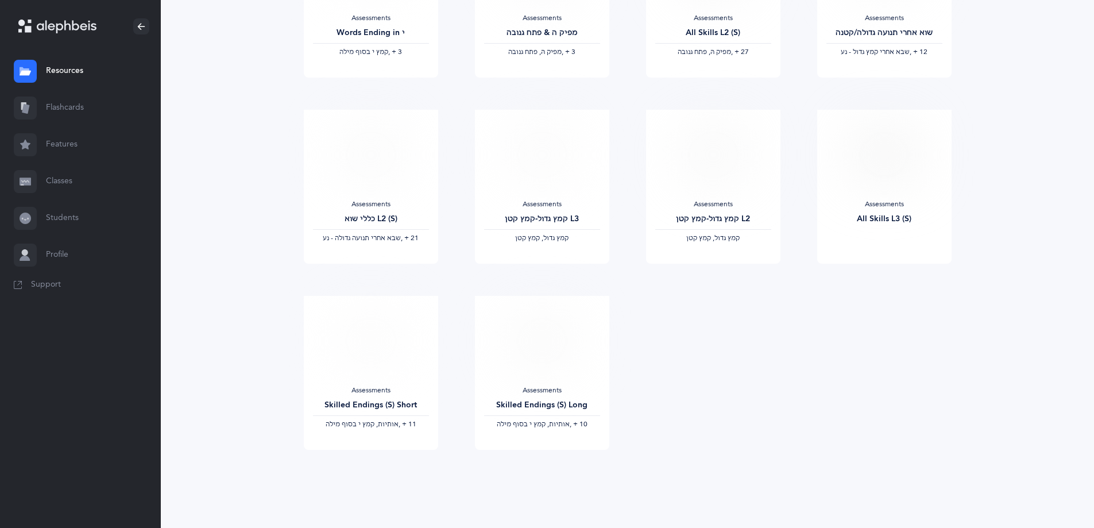
click at [59, 80] on link "Resources" at bounding box center [80, 71] width 161 height 37
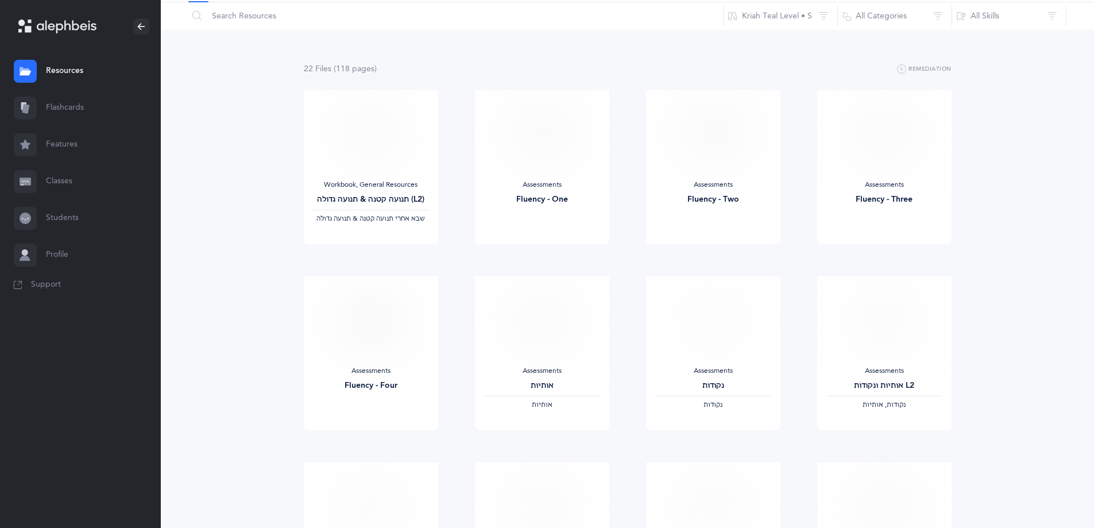
scroll to position [0, 0]
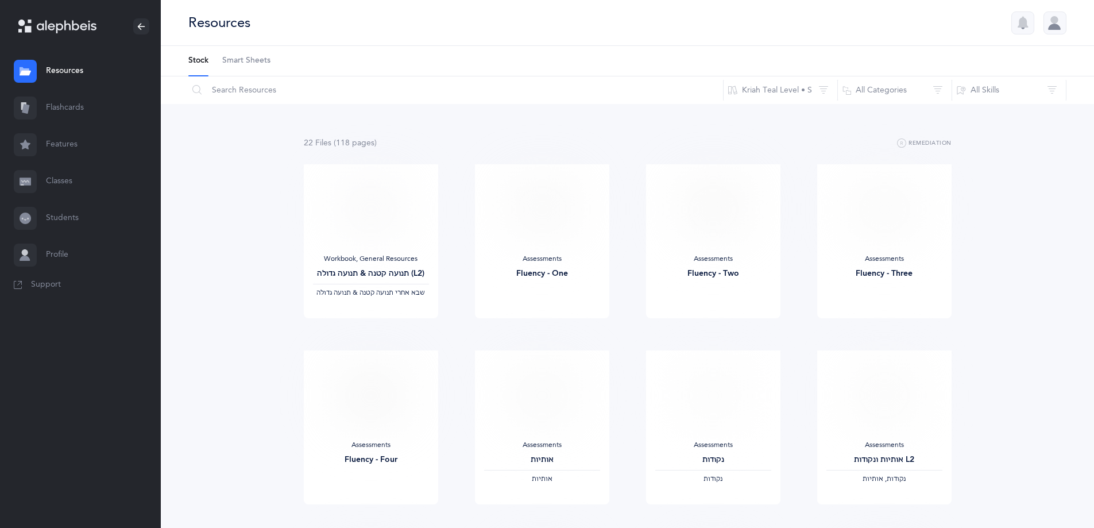
click at [246, 63] on span "Smart Sheets" at bounding box center [246, 60] width 48 height 11
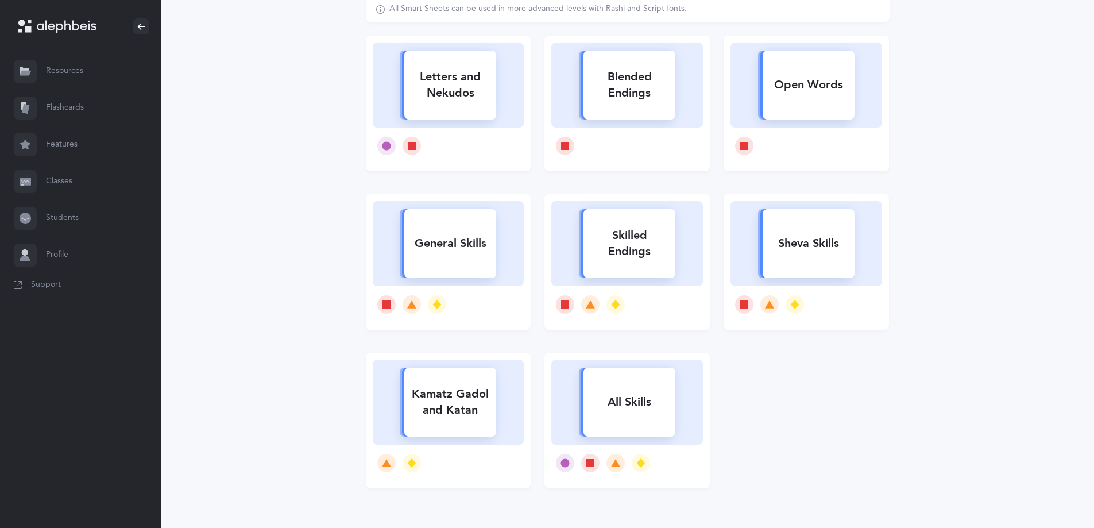
scroll to position [173, 0]
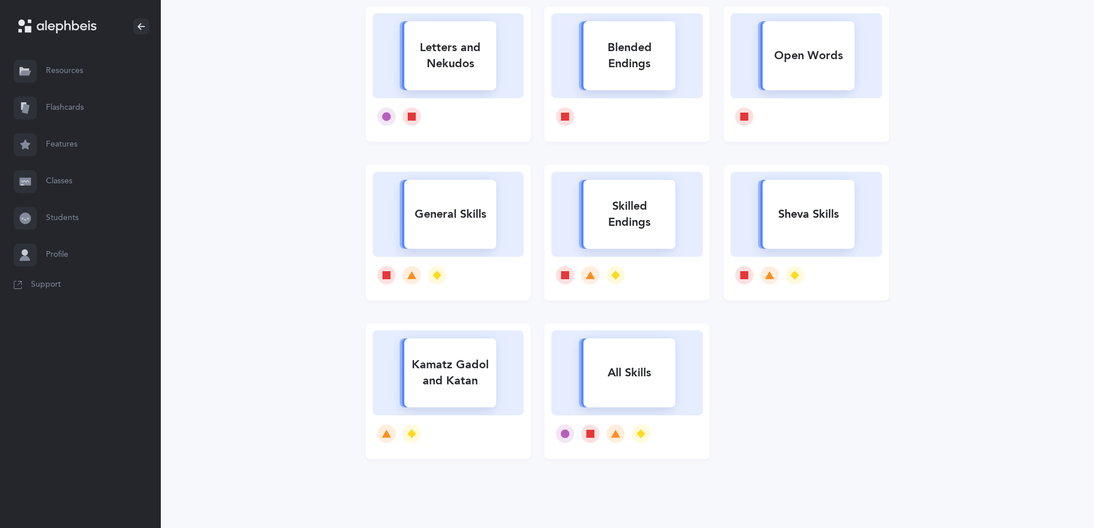
click at [632, 388] on rect at bounding box center [630, 372] width 92 height 69
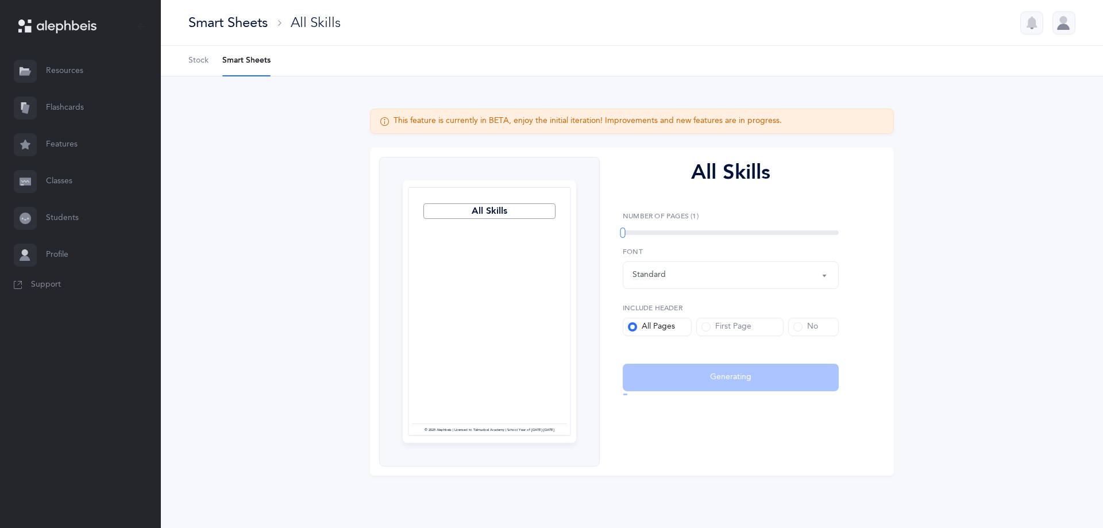
select select
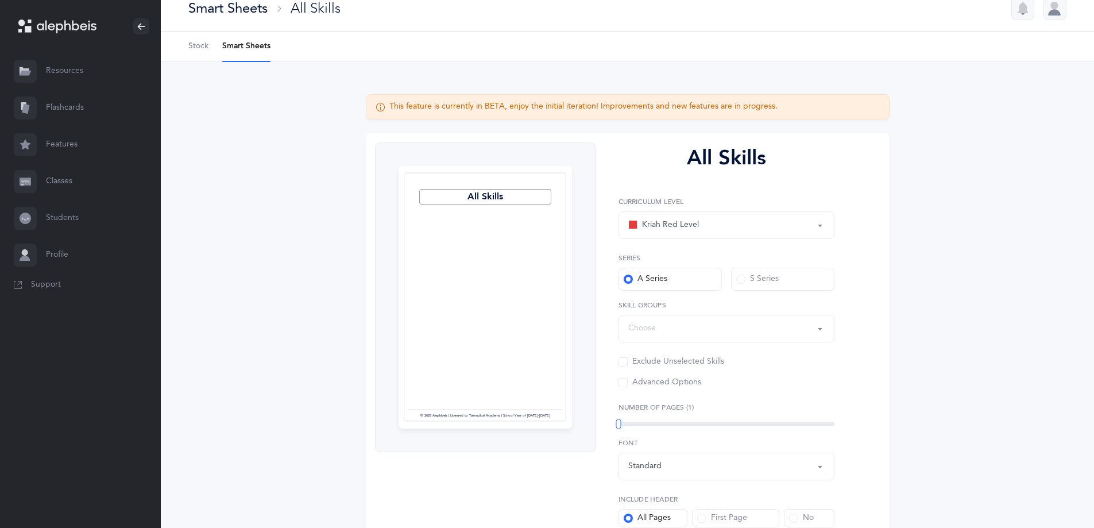
scroll to position [115, 0]
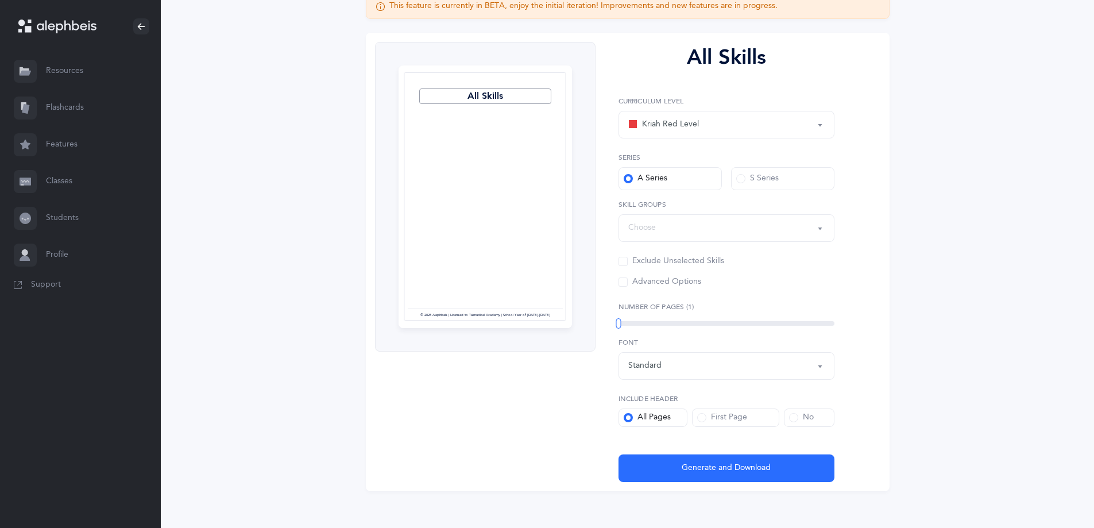
click at [64, 67] on link "Resources" at bounding box center [80, 71] width 161 height 37
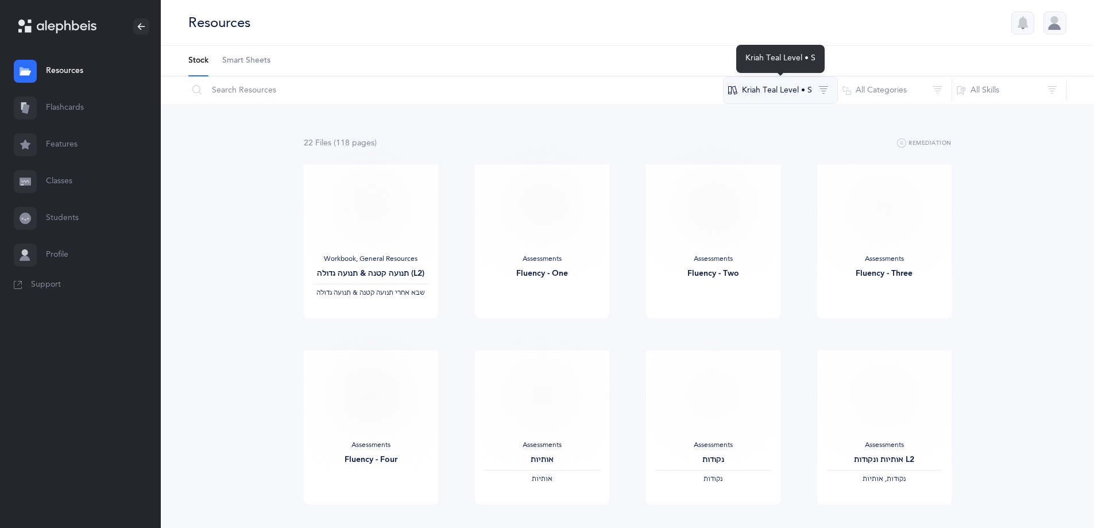
click at [808, 99] on button "Kriah Teal Level • S" at bounding box center [780, 90] width 115 height 28
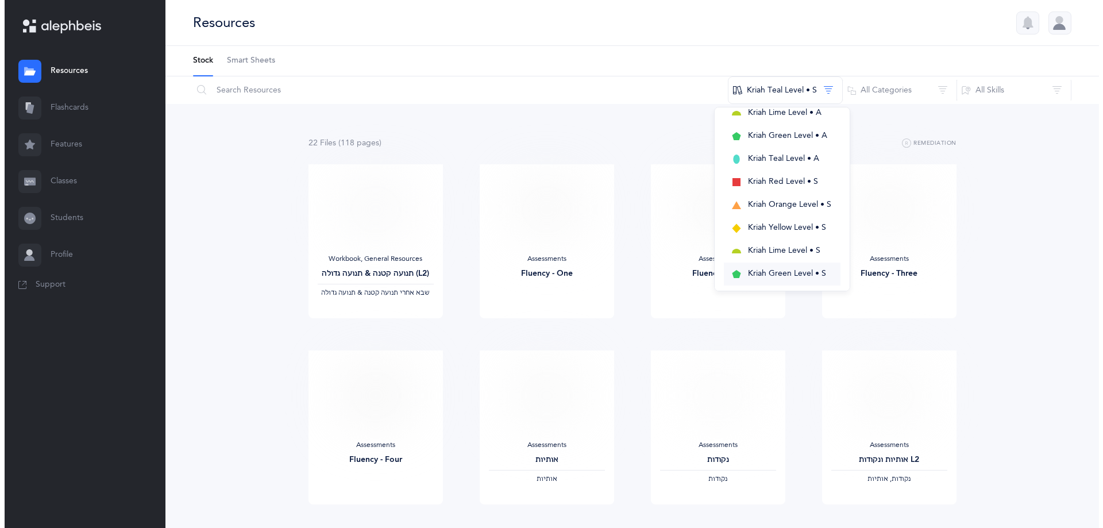
scroll to position [230, 0]
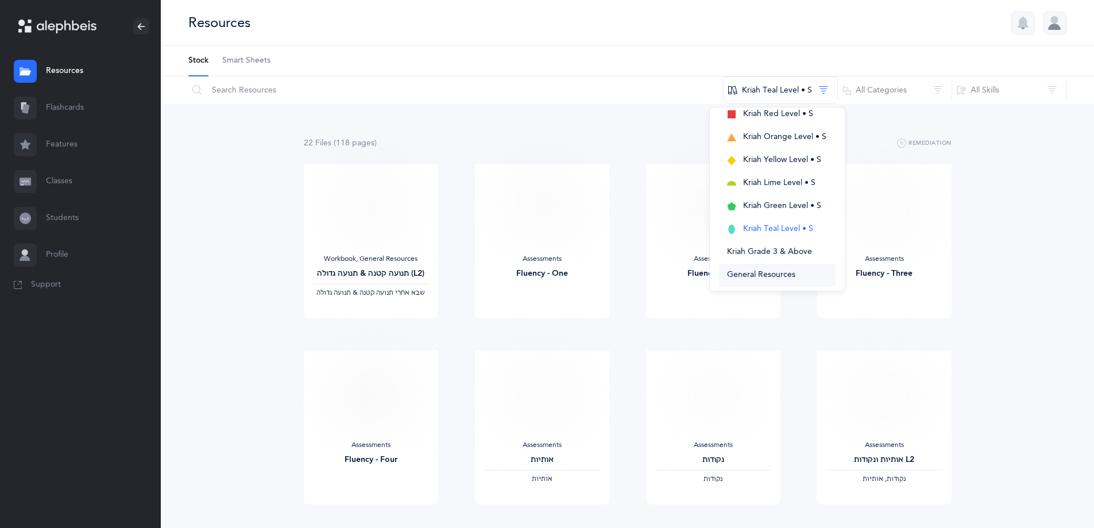
click at [757, 279] on span "General Resources" at bounding box center [761, 274] width 68 height 9
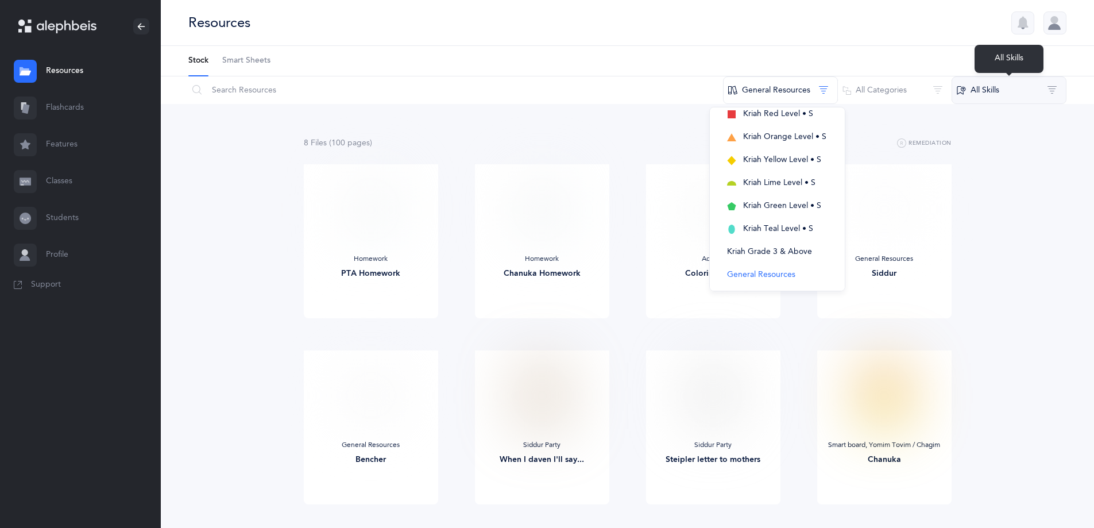
click at [985, 88] on button "All Skills" at bounding box center [1009, 90] width 115 height 28
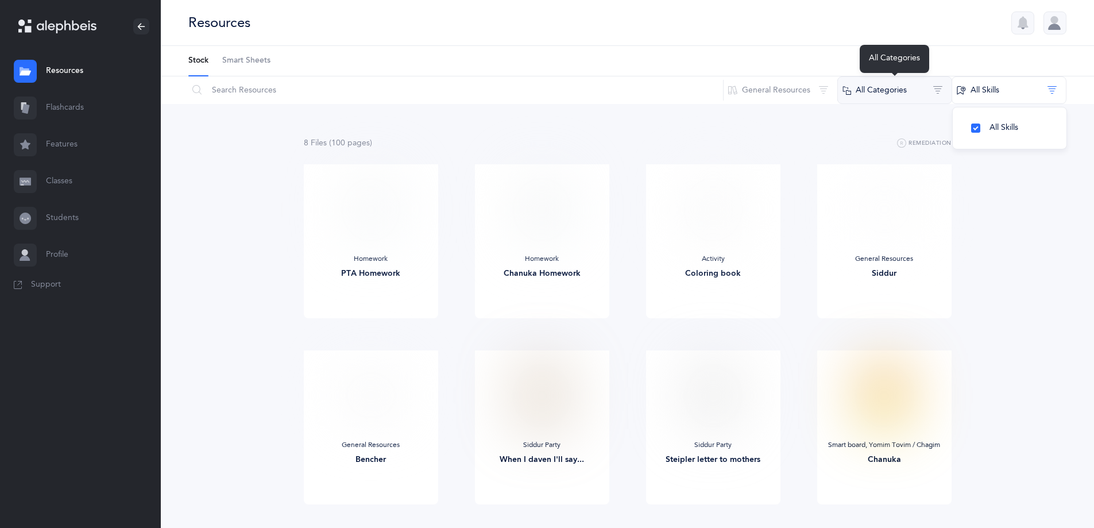
click at [878, 90] on button "All Categories" at bounding box center [894, 90] width 115 height 28
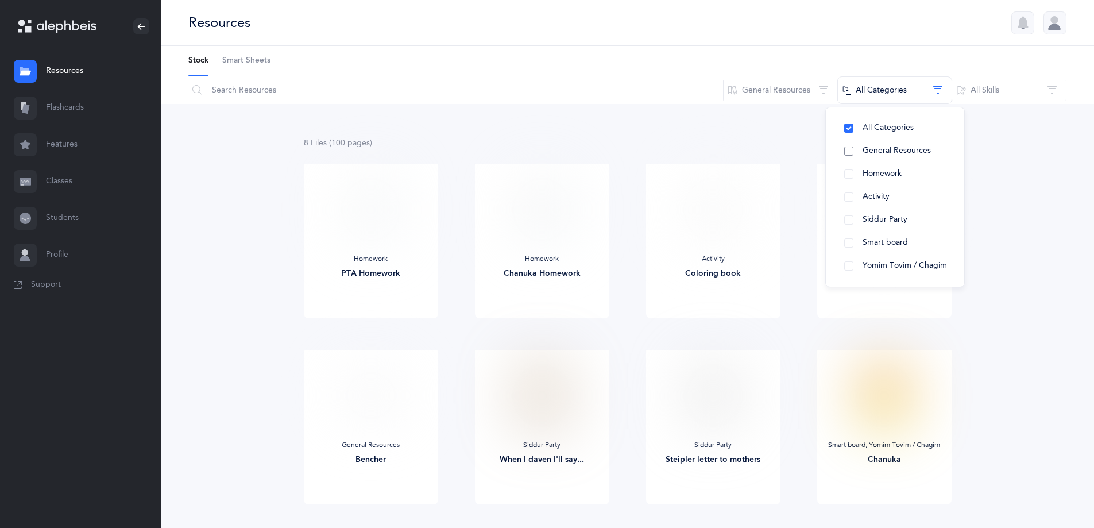
click at [849, 155] on button "General Resources" at bounding box center [895, 151] width 120 height 23
